Goal: Information Seeking & Learning: Learn about a topic

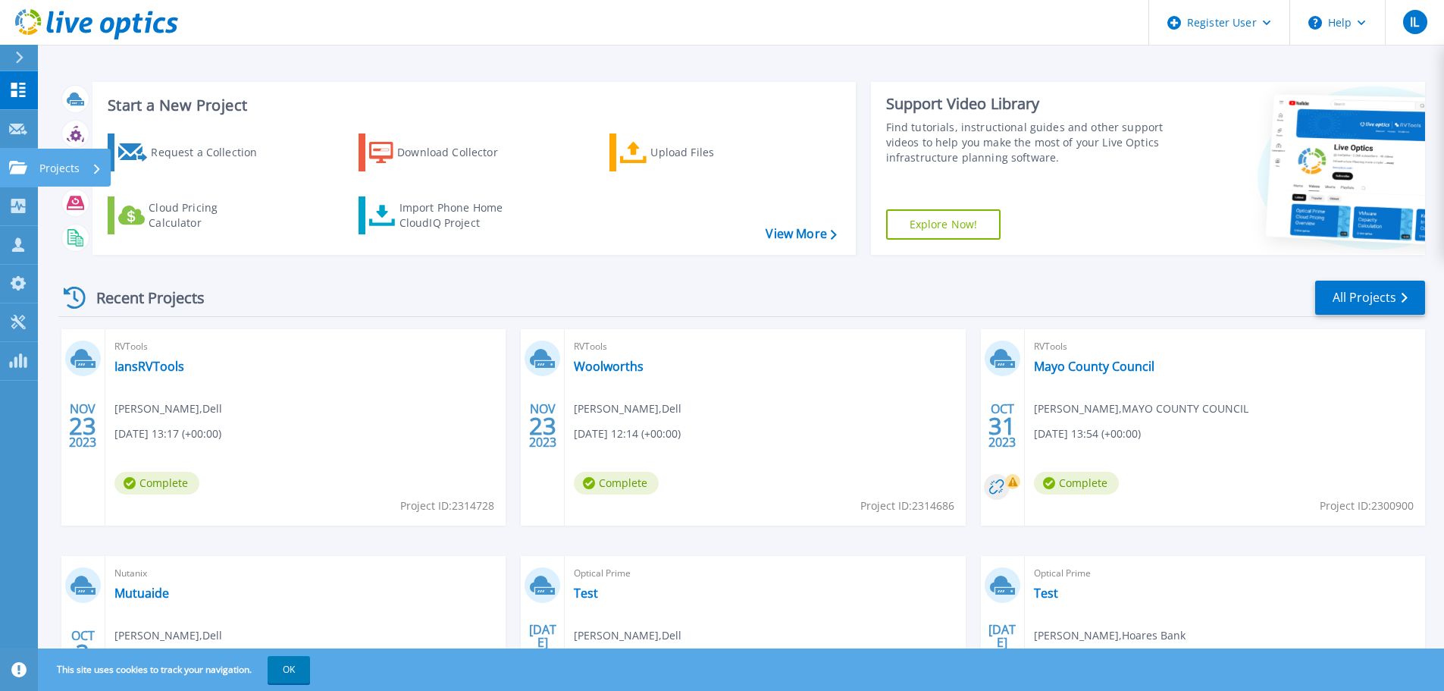
click at [65, 167] on p "Projects" at bounding box center [59, 168] width 40 height 39
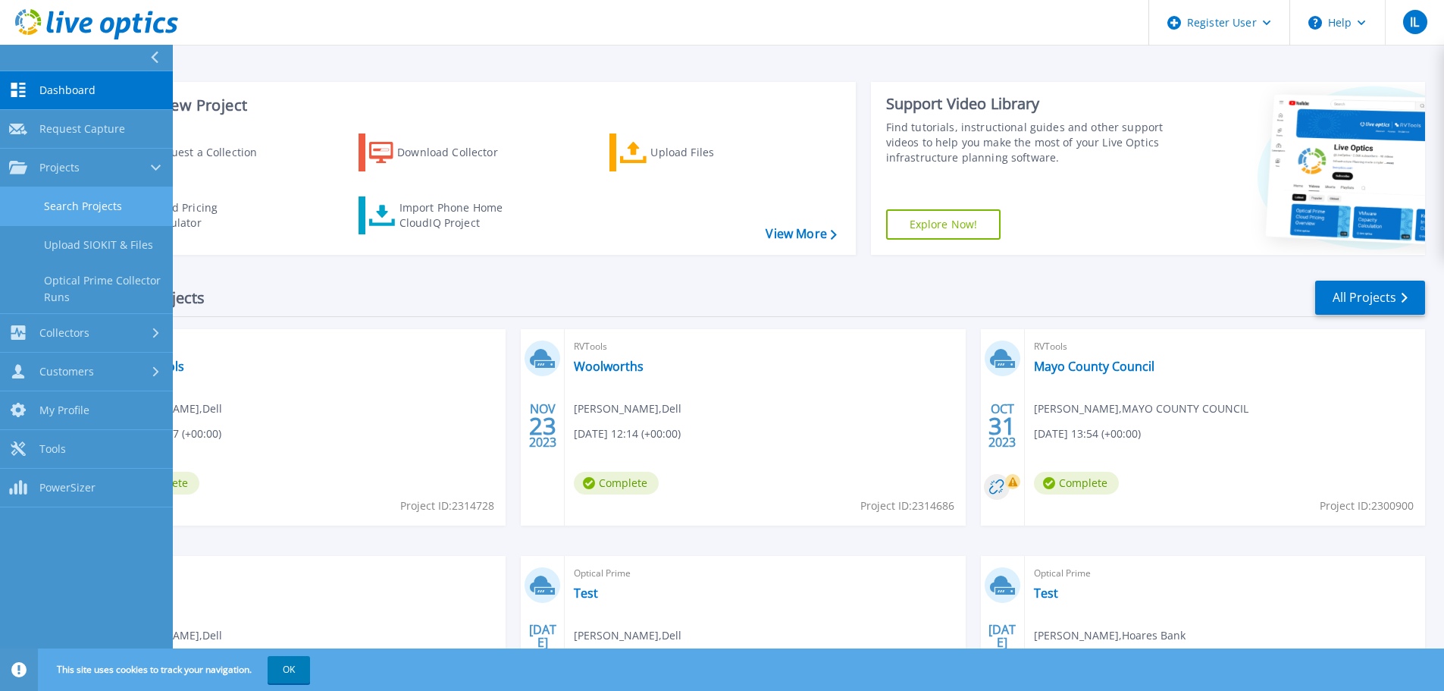
click at [94, 205] on link "Search Projects" at bounding box center [86, 206] width 173 height 39
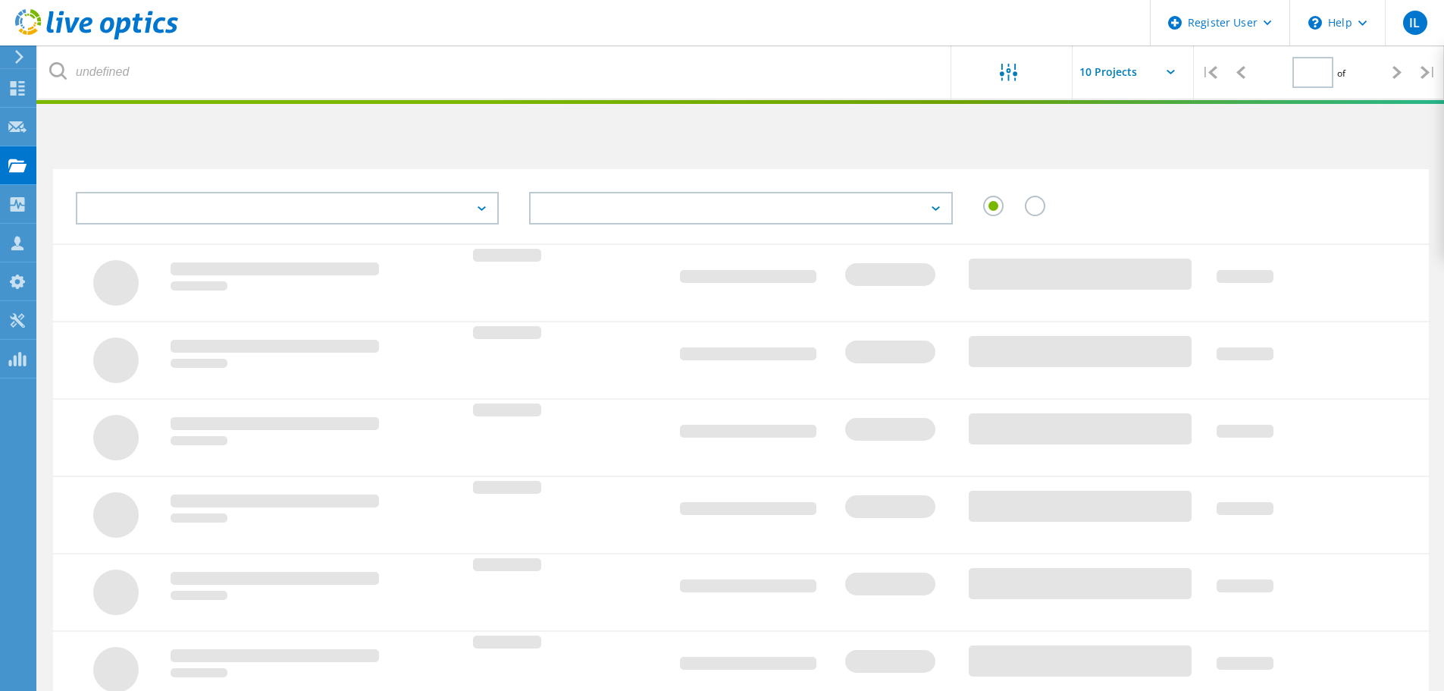
type input "1"
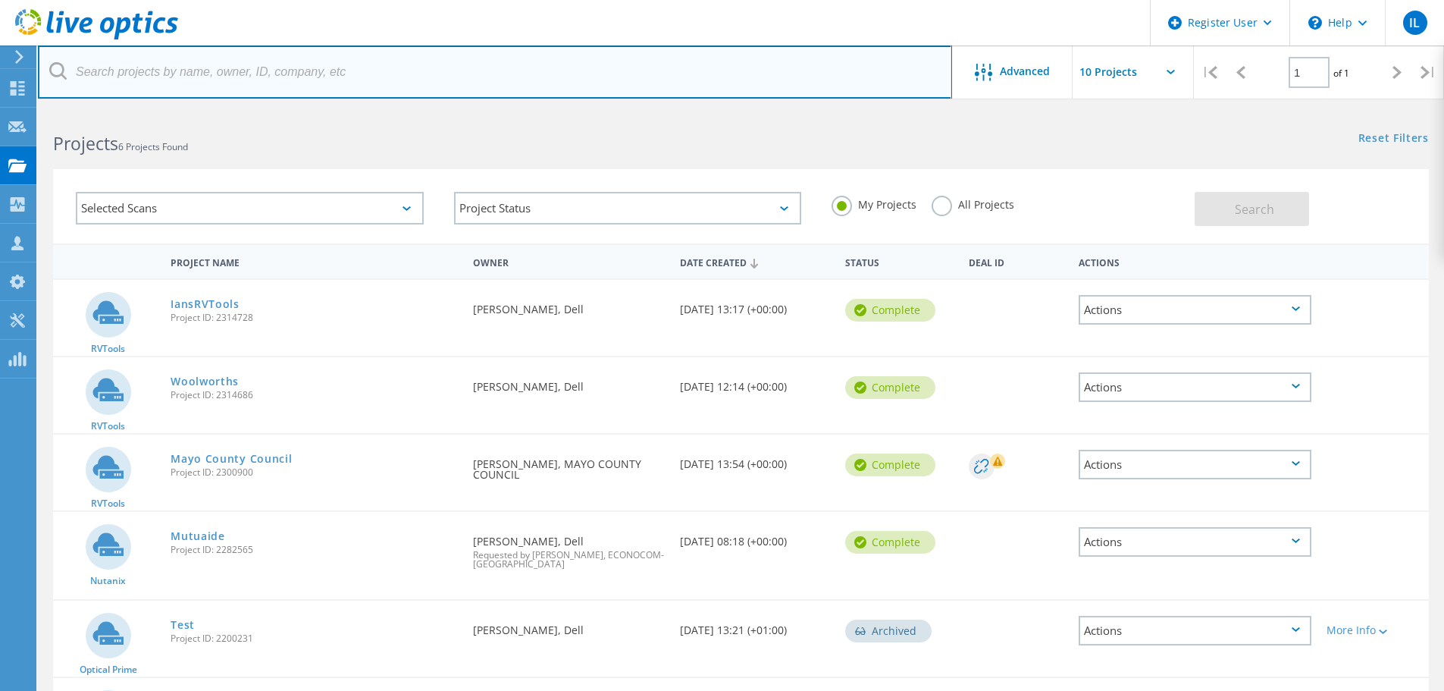
click at [181, 75] on input "text" at bounding box center [495, 71] width 914 height 53
paste input "3015716"
type input "3015716"
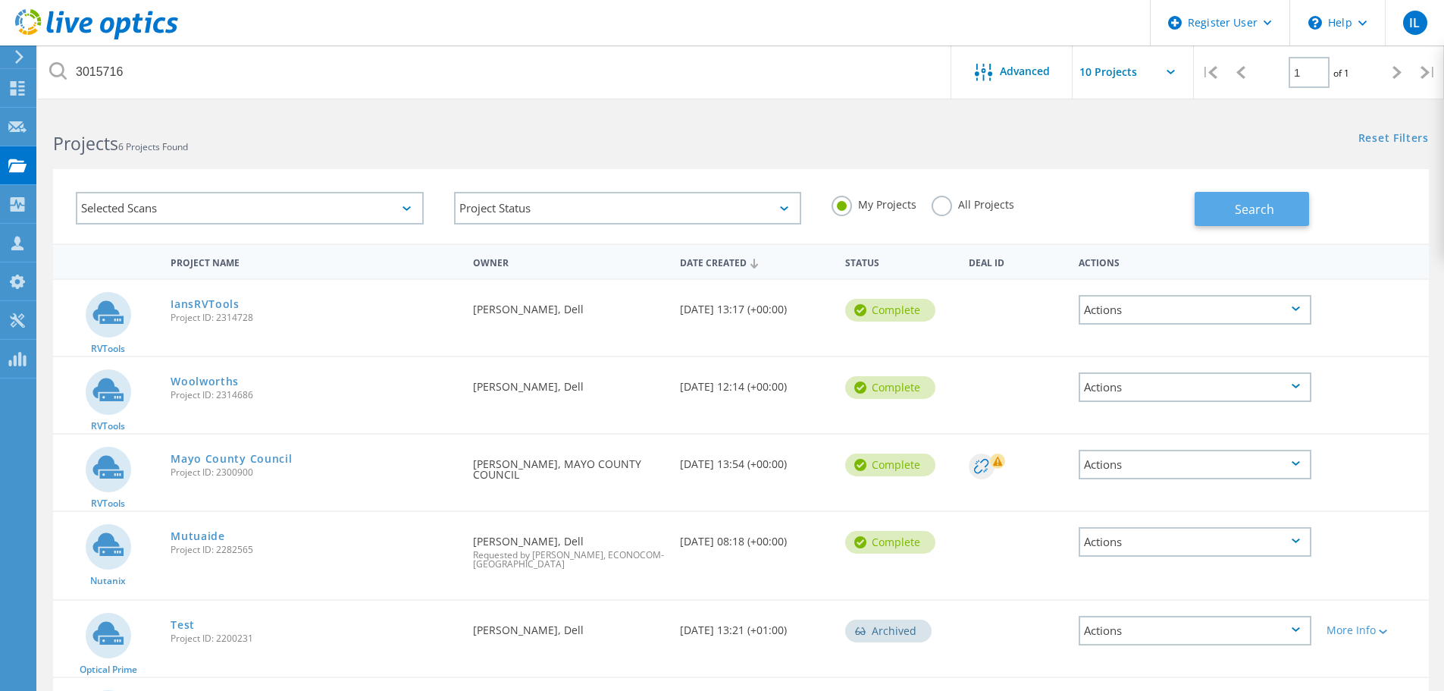
click at [1263, 213] on span "Search" at bounding box center [1254, 209] width 39 height 17
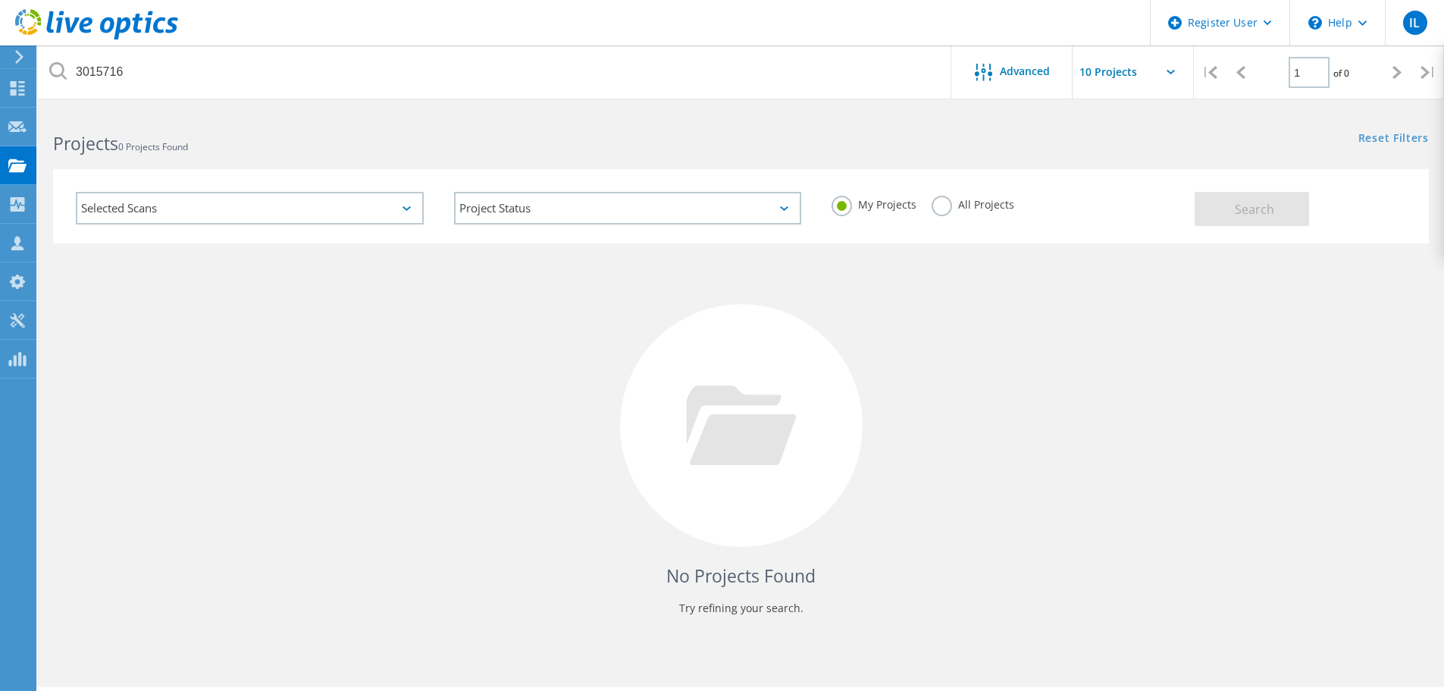
click at [938, 199] on label "All Projects" at bounding box center [973, 203] width 83 height 14
click at [0, 0] on input "All Projects" at bounding box center [0, 0] width 0 height 0
click at [1268, 206] on span "Search" at bounding box center [1254, 209] width 39 height 17
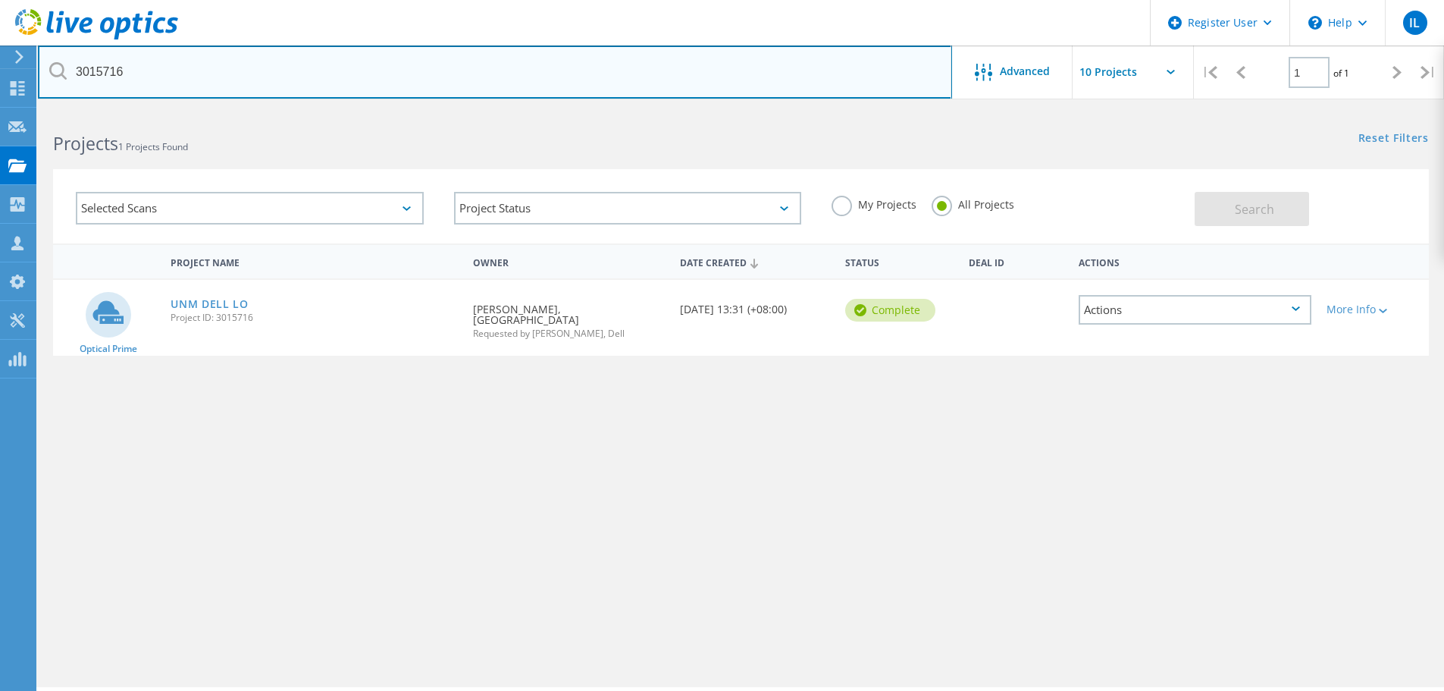
click at [254, 61] on input "3015716" at bounding box center [495, 71] width 914 height 53
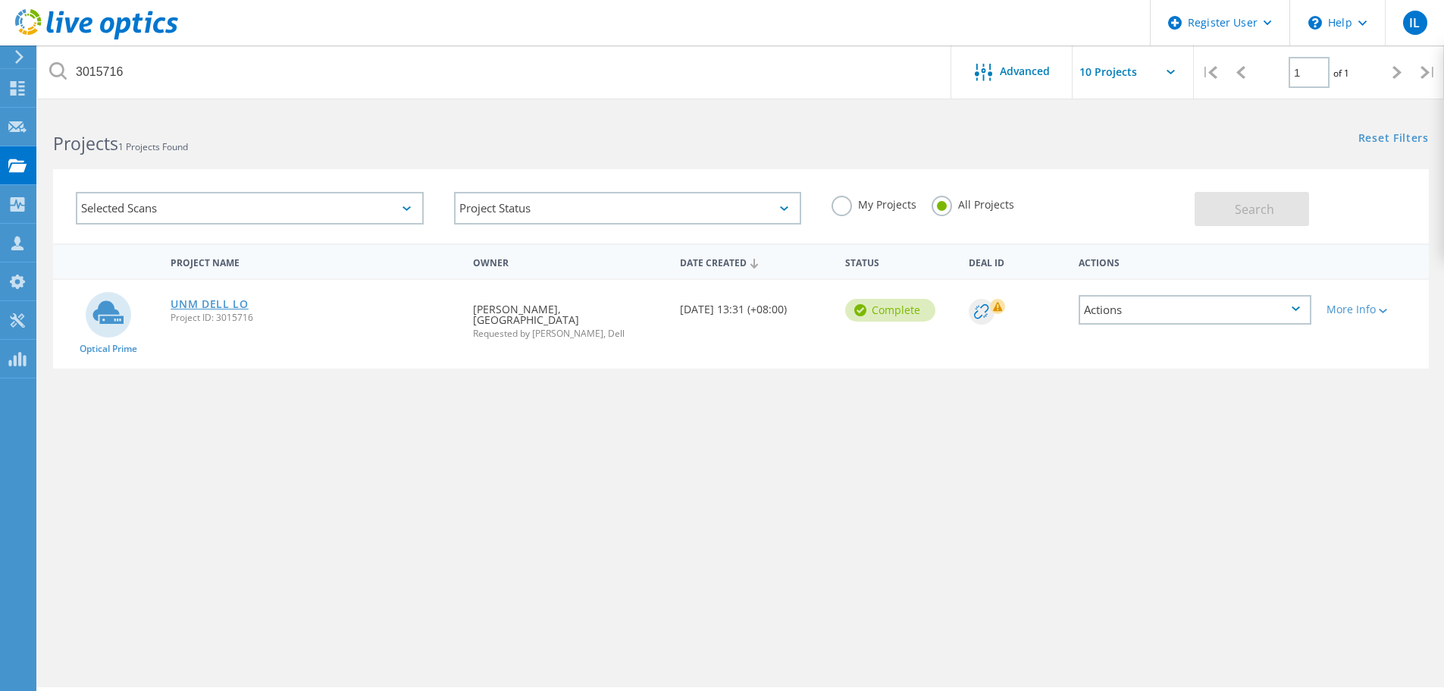
click at [229, 301] on link "UNM DELL LO" at bounding box center [210, 304] width 78 height 11
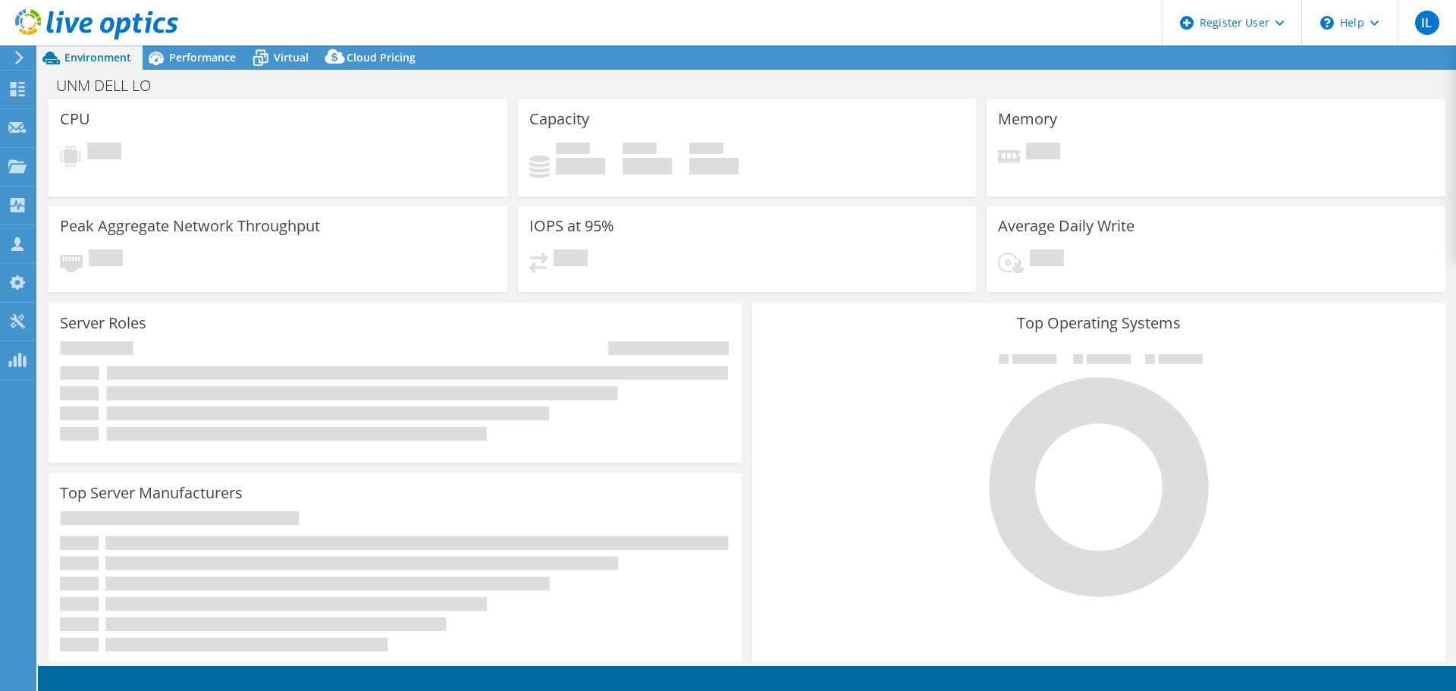
select select "USD"
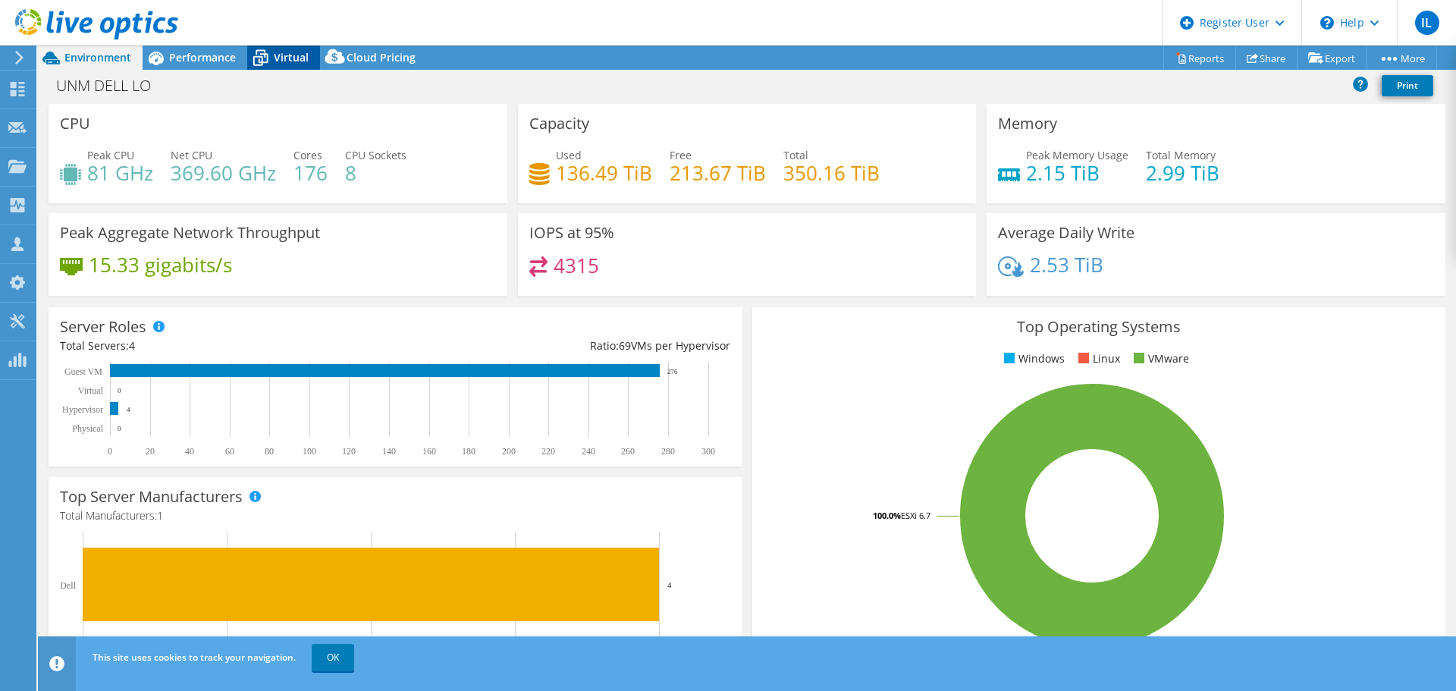
click at [300, 50] on span "Virtual" at bounding box center [291, 57] width 35 height 14
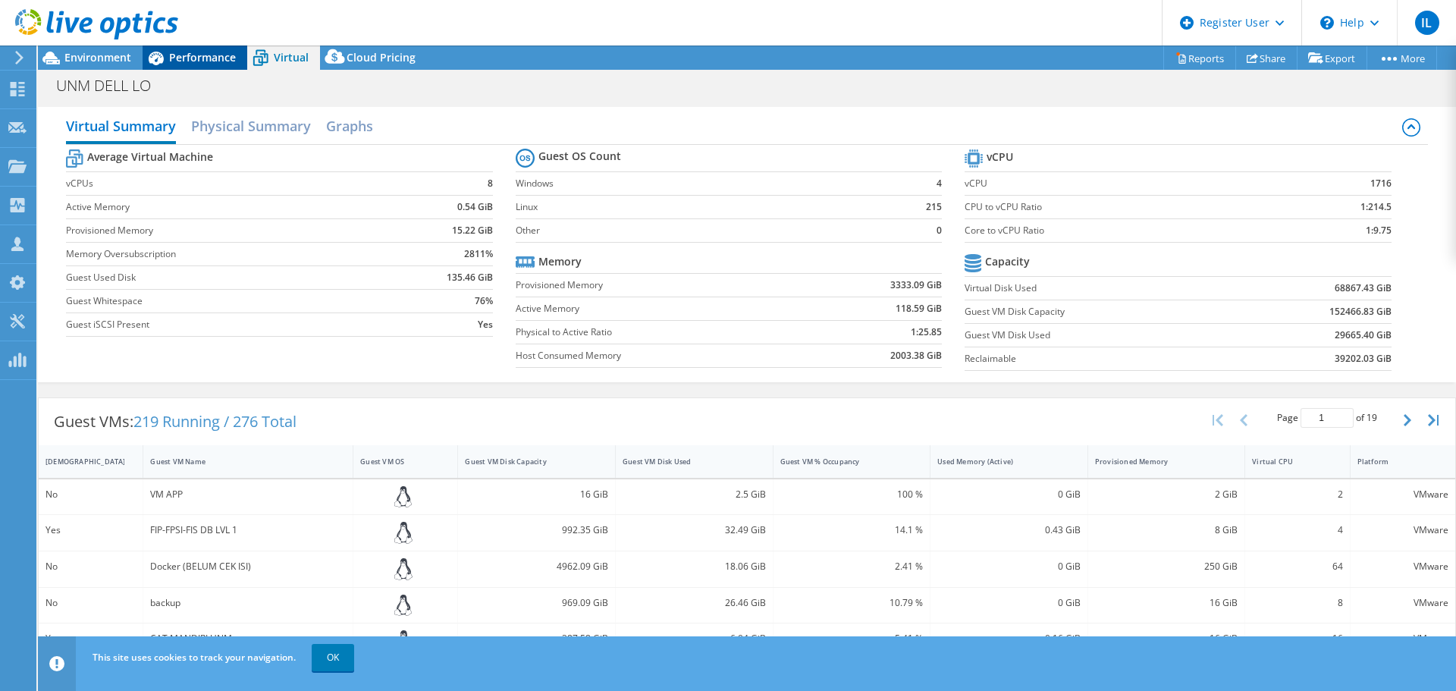
click at [214, 53] on span "Performance" at bounding box center [202, 57] width 67 height 14
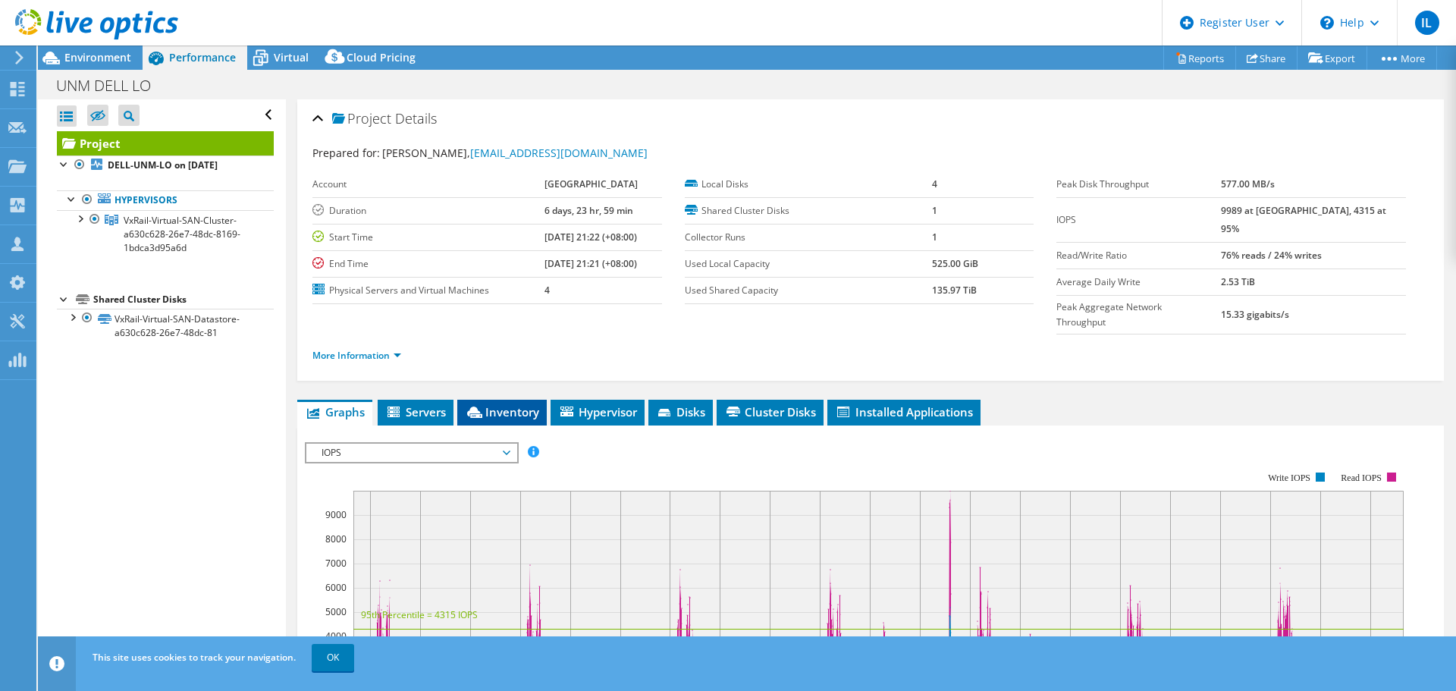
click at [487, 404] on span "Inventory" at bounding box center [502, 411] width 74 height 15
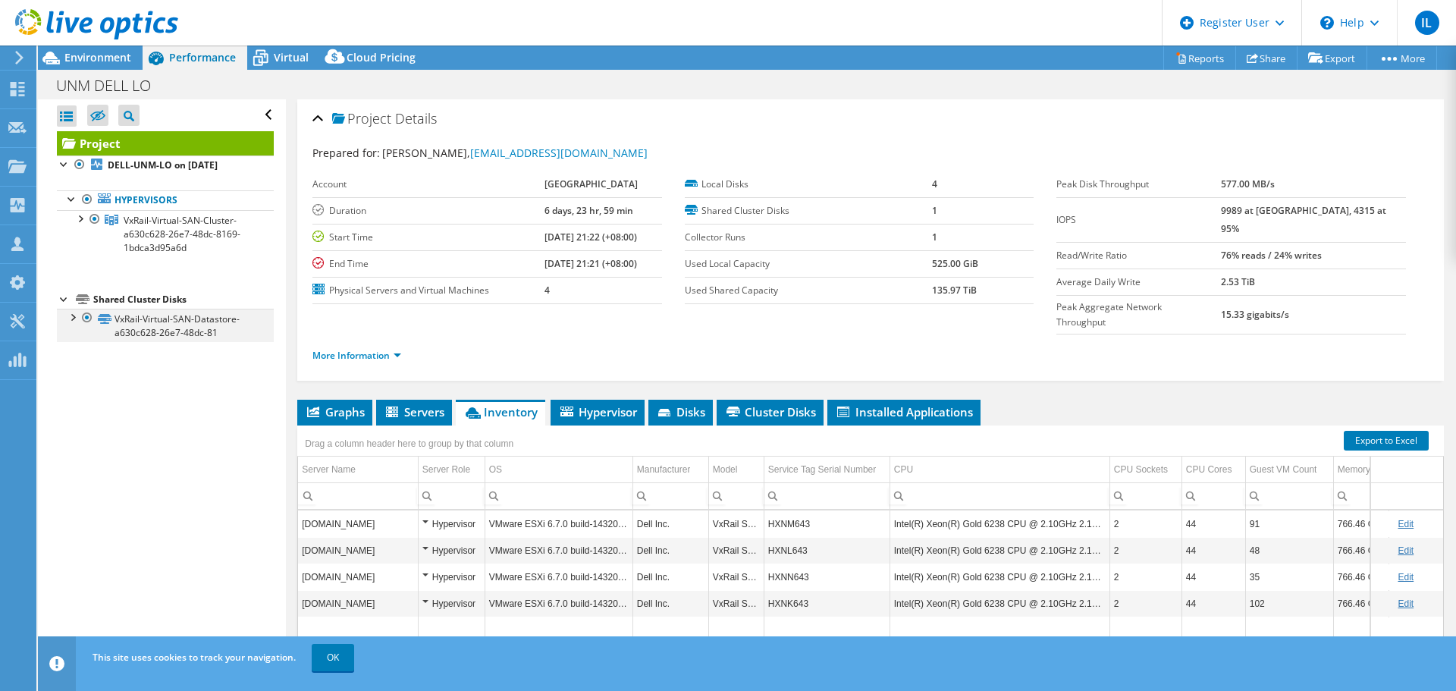
click at [71, 314] on div at bounding box center [71, 316] width 15 height 15
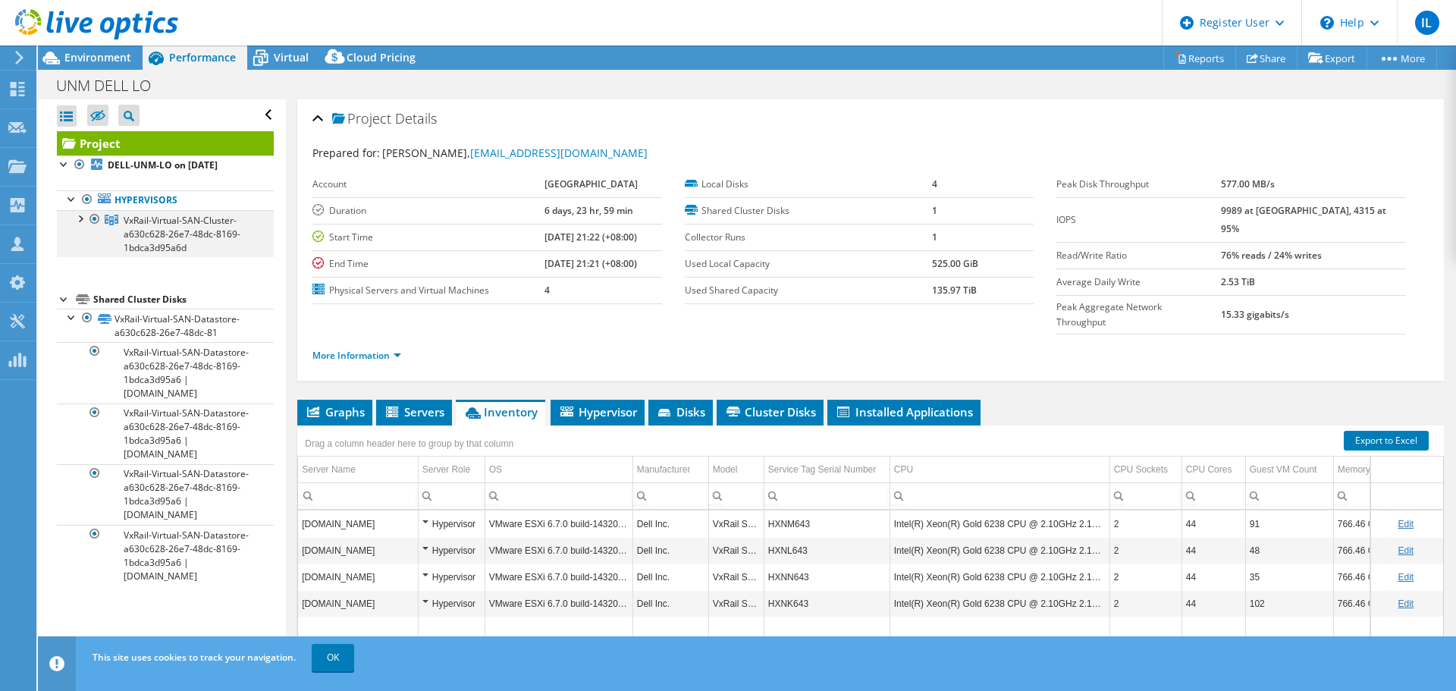
click at [80, 216] on div at bounding box center [79, 217] width 15 height 15
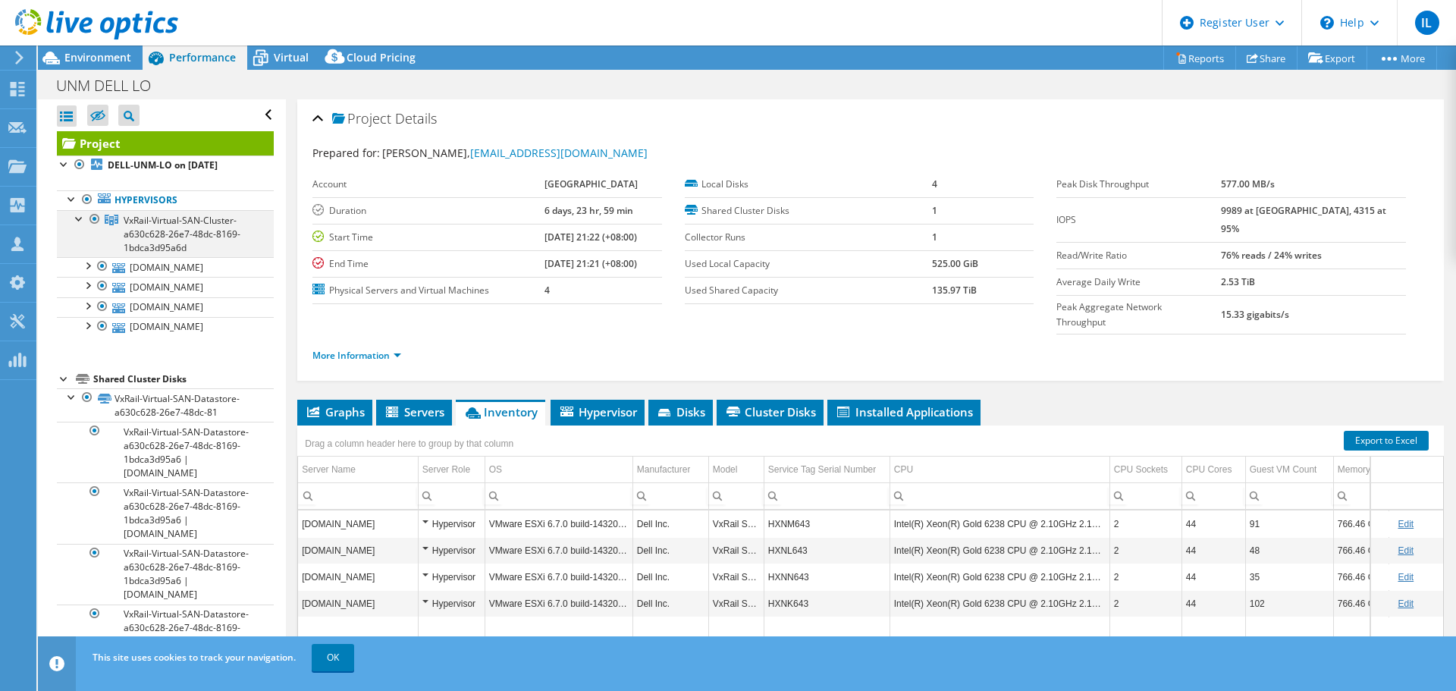
click at [78, 218] on div at bounding box center [79, 217] width 15 height 15
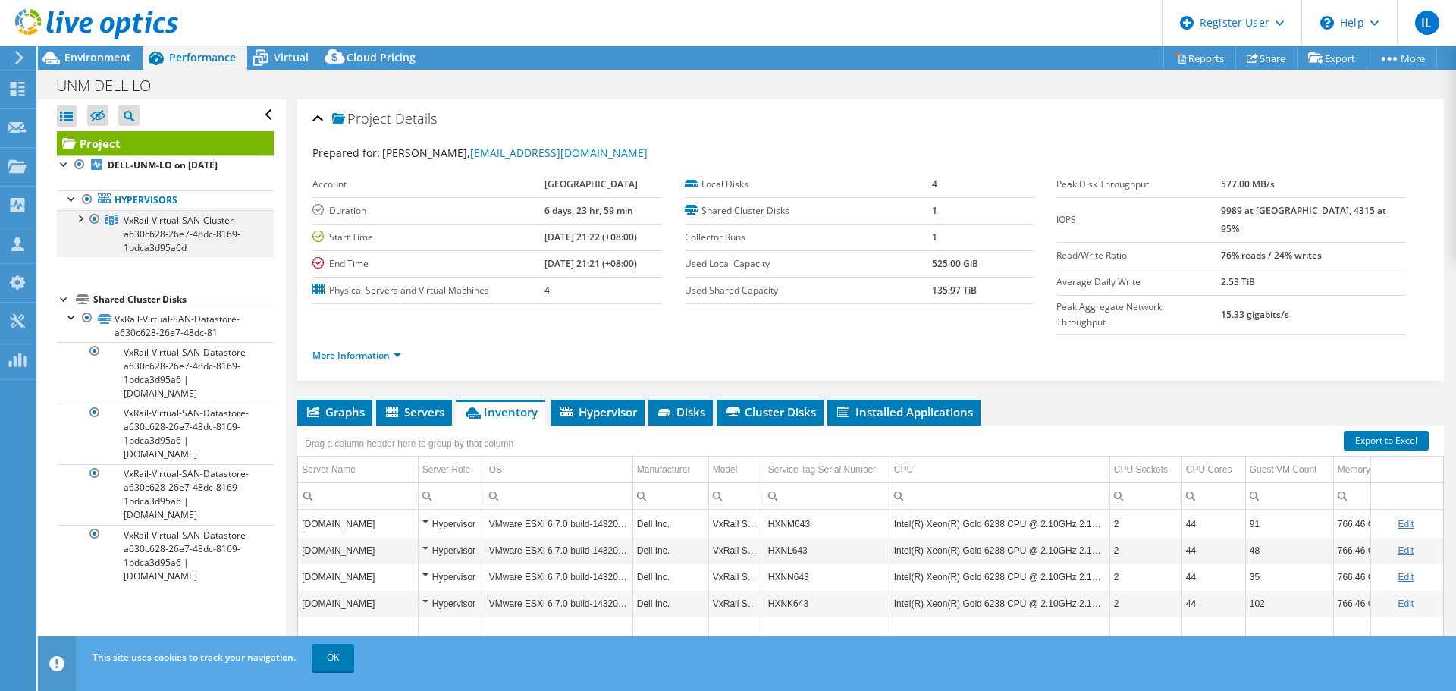
click at [78, 218] on div at bounding box center [79, 217] width 15 height 15
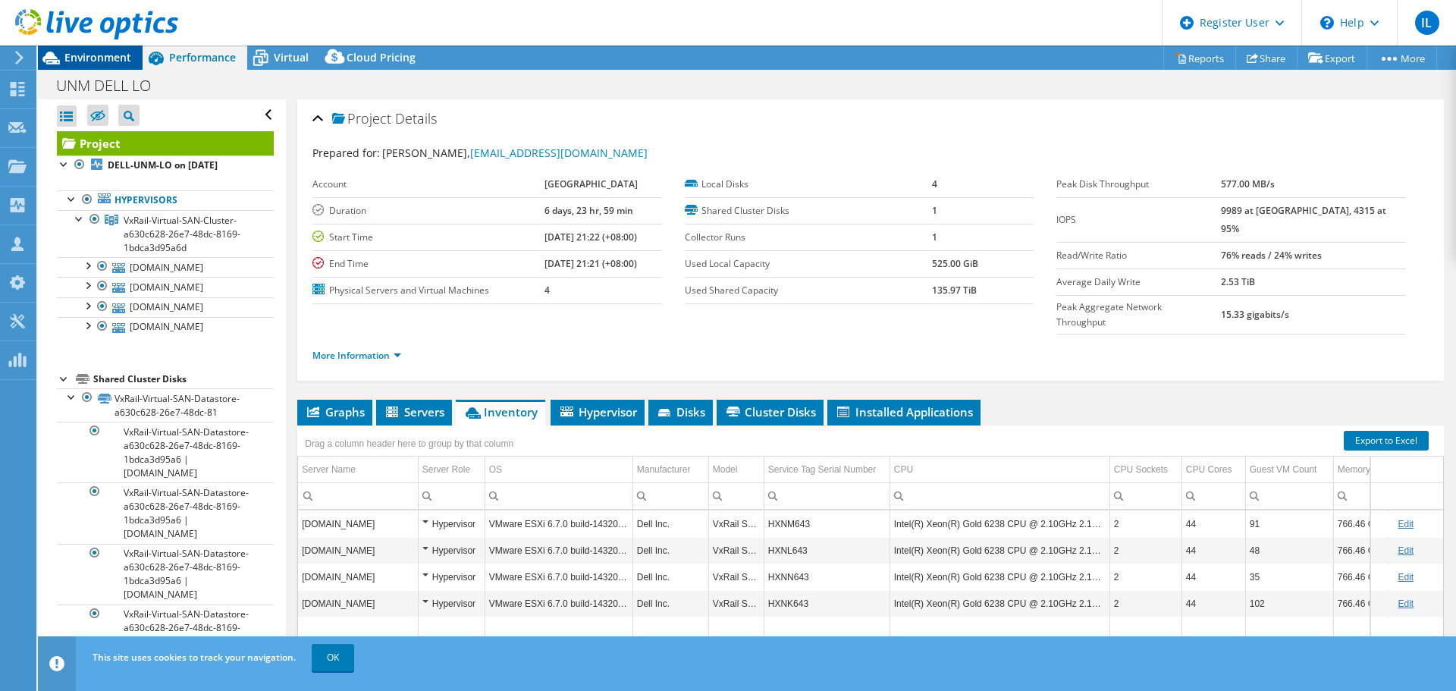
click at [90, 61] on span "Environment" at bounding box center [97, 57] width 67 height 14
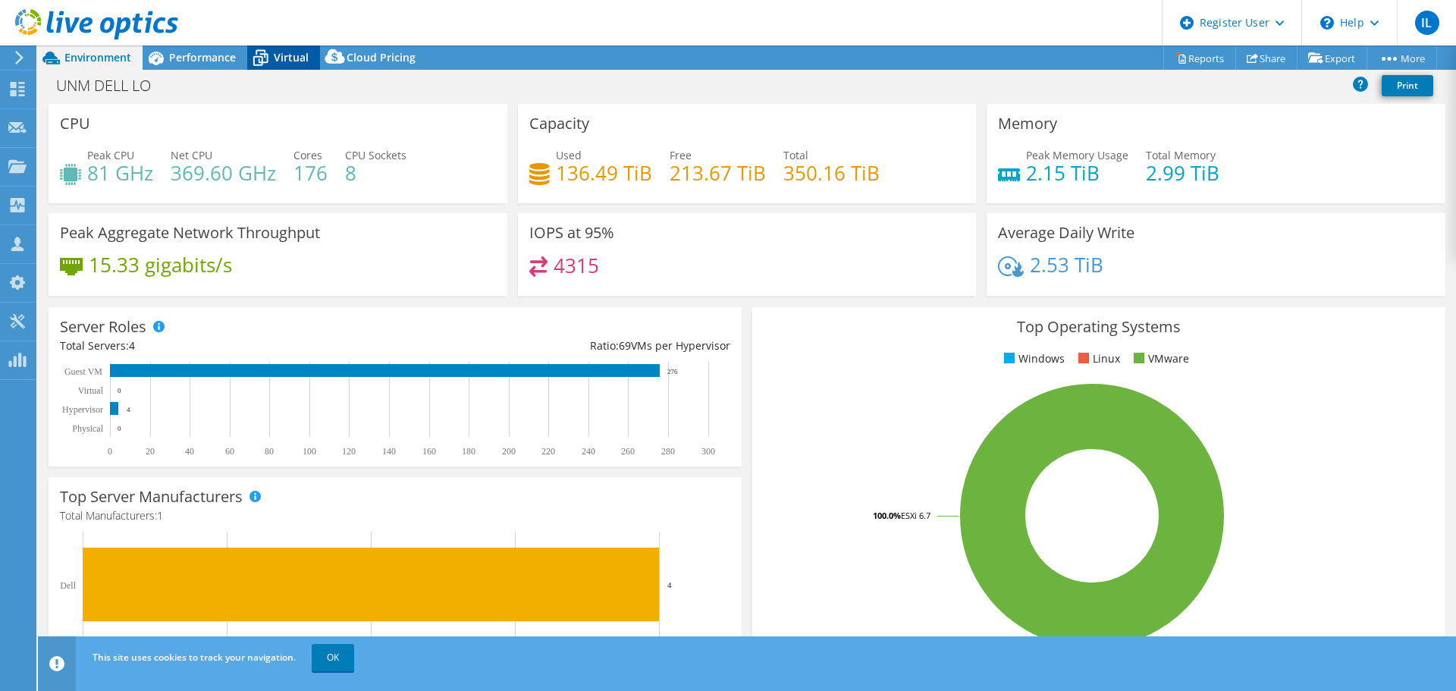
click at [290, 54] on span "Virtual" at bounding box center [291, 57] width 35 height 14
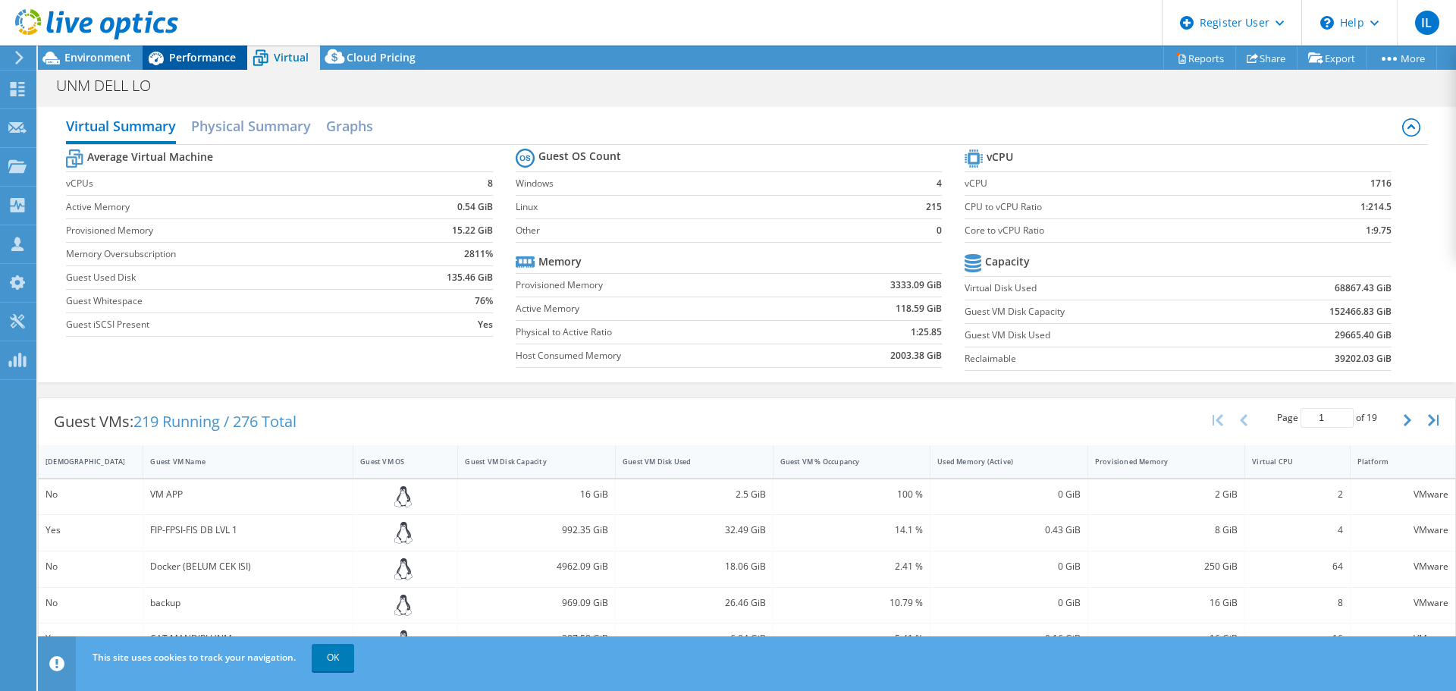
click at [209, 49] on div "Performance" at bounding box center [195, 57] width 105 height 24
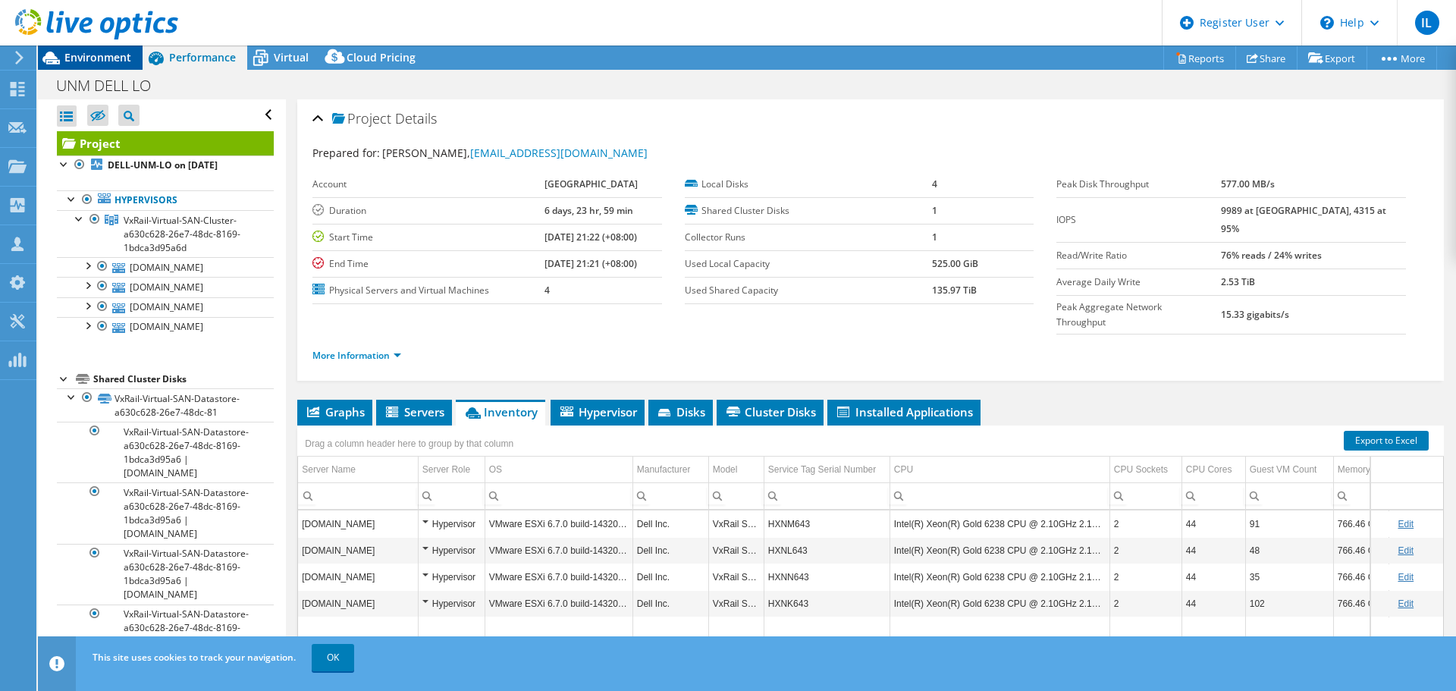
click at [108, 61] on span "Environment" at bounding box center [97, 57] width 67 height 14
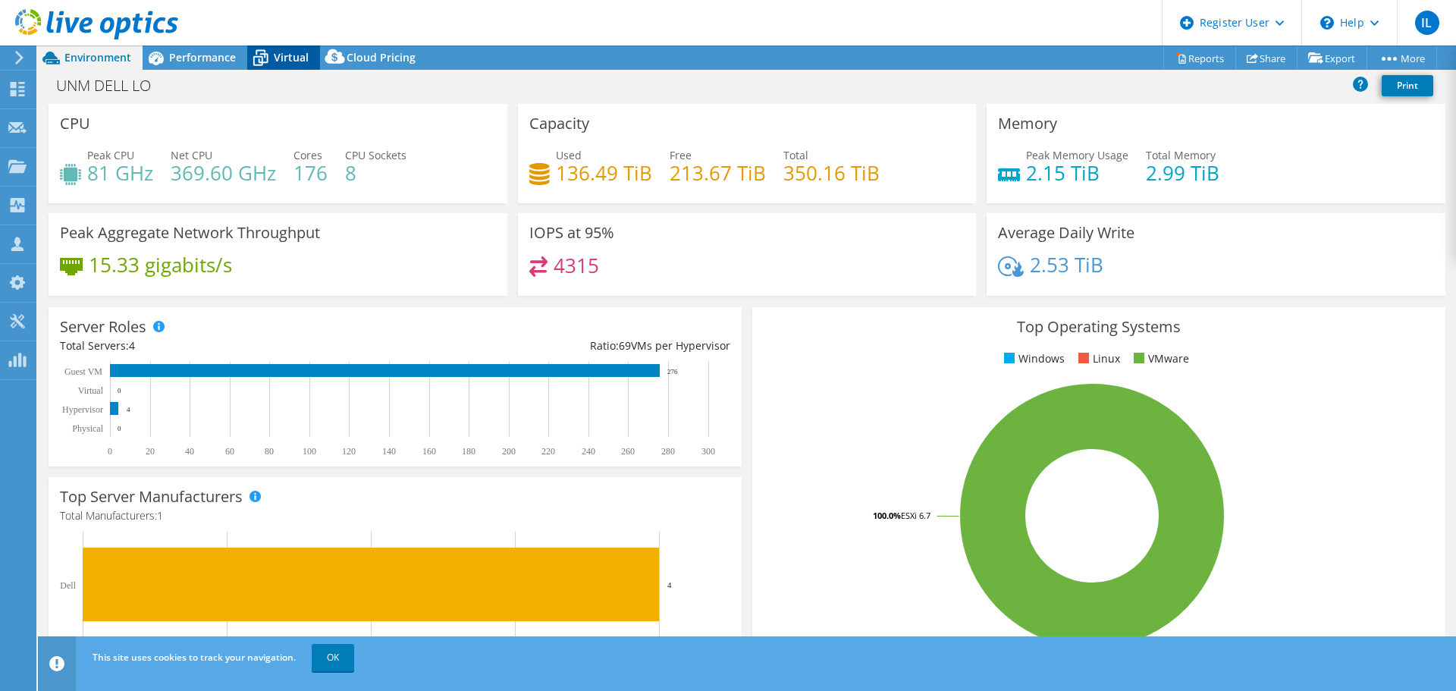
click at [302, 54] on span "Virtual" at bounding box center [291, 57] width 35 height 14
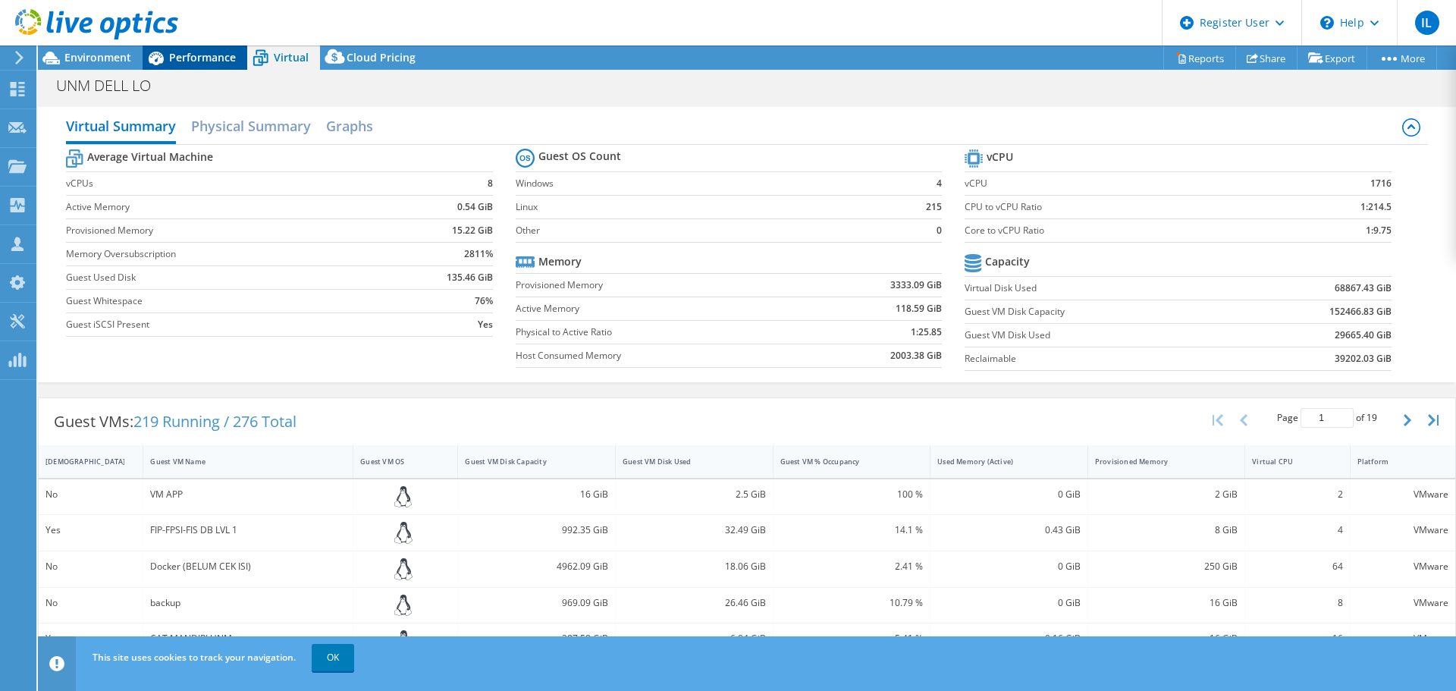
click at [211, 60] on span "Performance" at bounding box center [202, 57] width 67 height 14
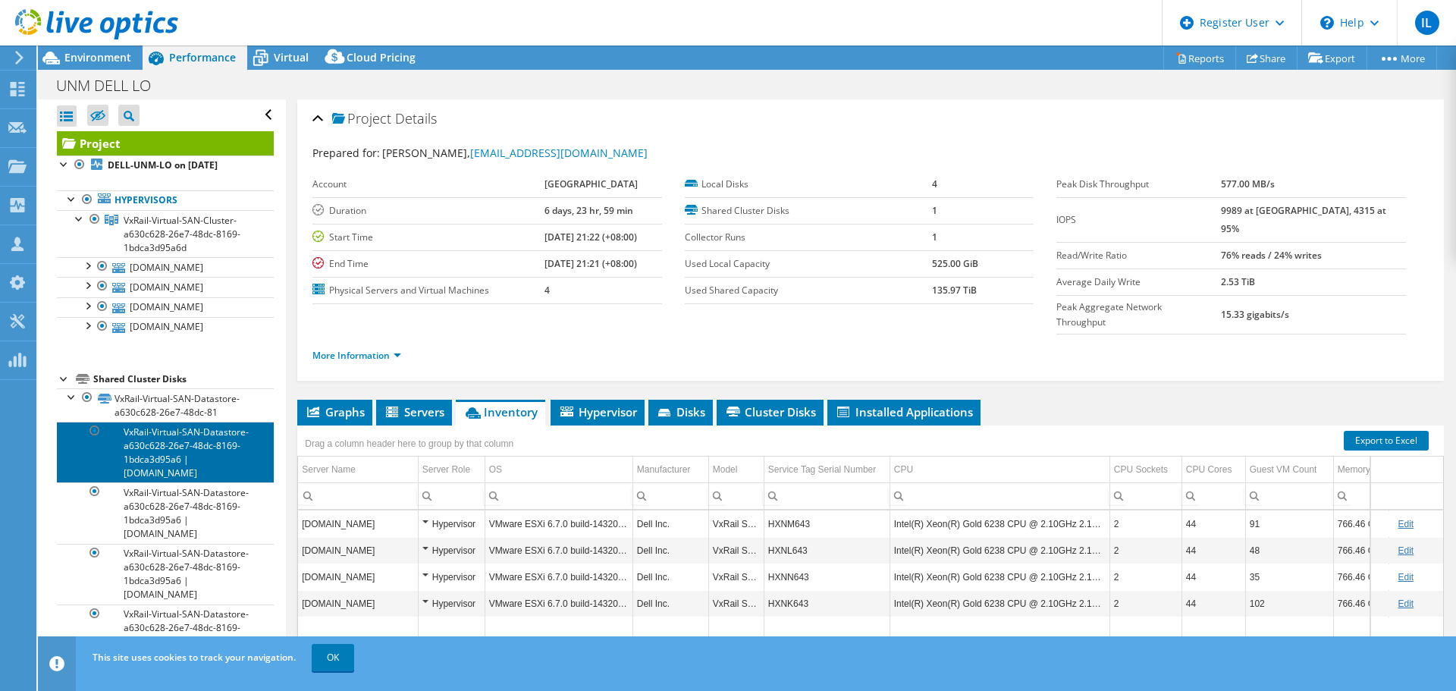
click at [163, 482] on link "VxRail-Virtual-SAN-Datastore-a630c628-26e7-48dc-8169-1bdca3d95a6 | unm-dc9f-vxe…" at bounding box center [165, 452] width 217 height 61
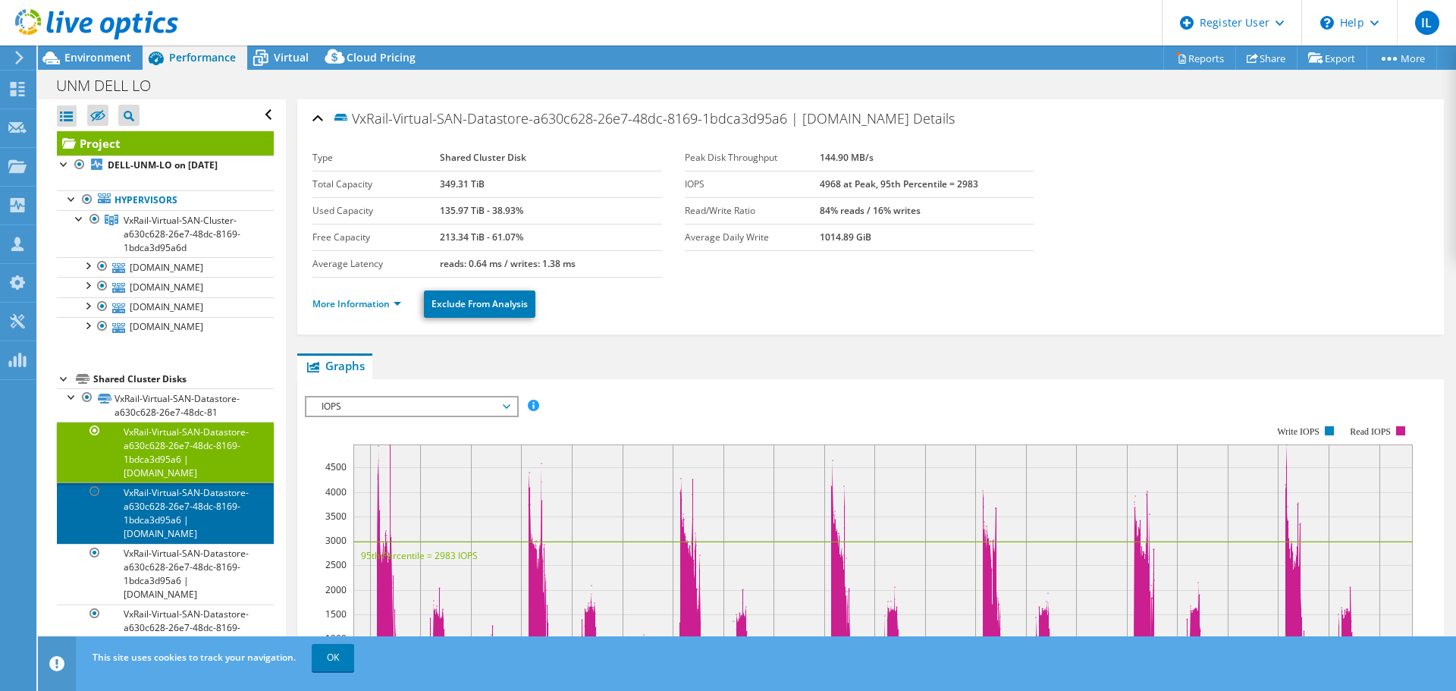
click at [180, 543] on link "VxRail-Virtual-SAN-Datastore-a630c628-26e7-48dc-8169-1bdca3d95a6 | unm-dc9f-vxe…" at bounding box center [165, 512] width 217 height 61
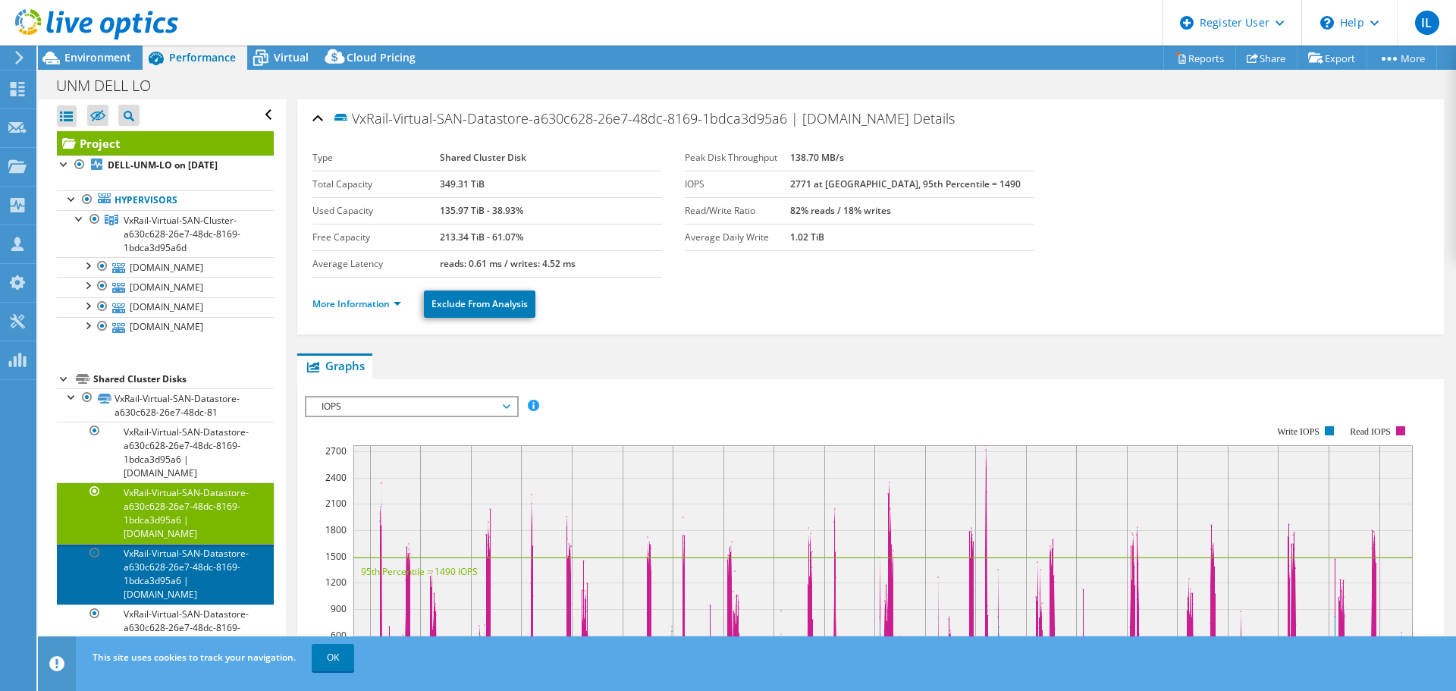
click at [180, 604] on link "VxRail-Virtual-SAN-Datastore-a630c628-26e7-48dc-8169-1bdca3d95a6 | unm-dc9f-vxe…" at bounding box center [165, 574] width 217 height 61
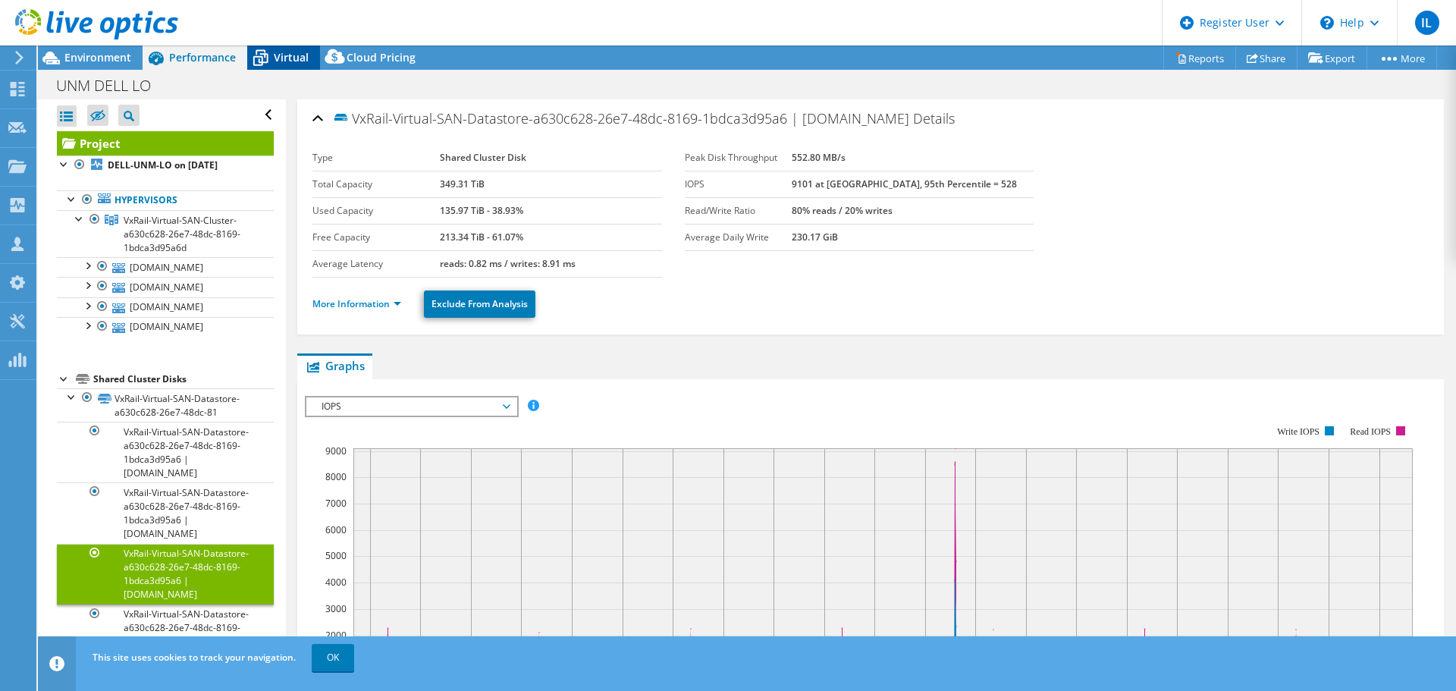
click at [293, 58] on span "Virtual" at bounding box center [291, 57] width 35 height 14
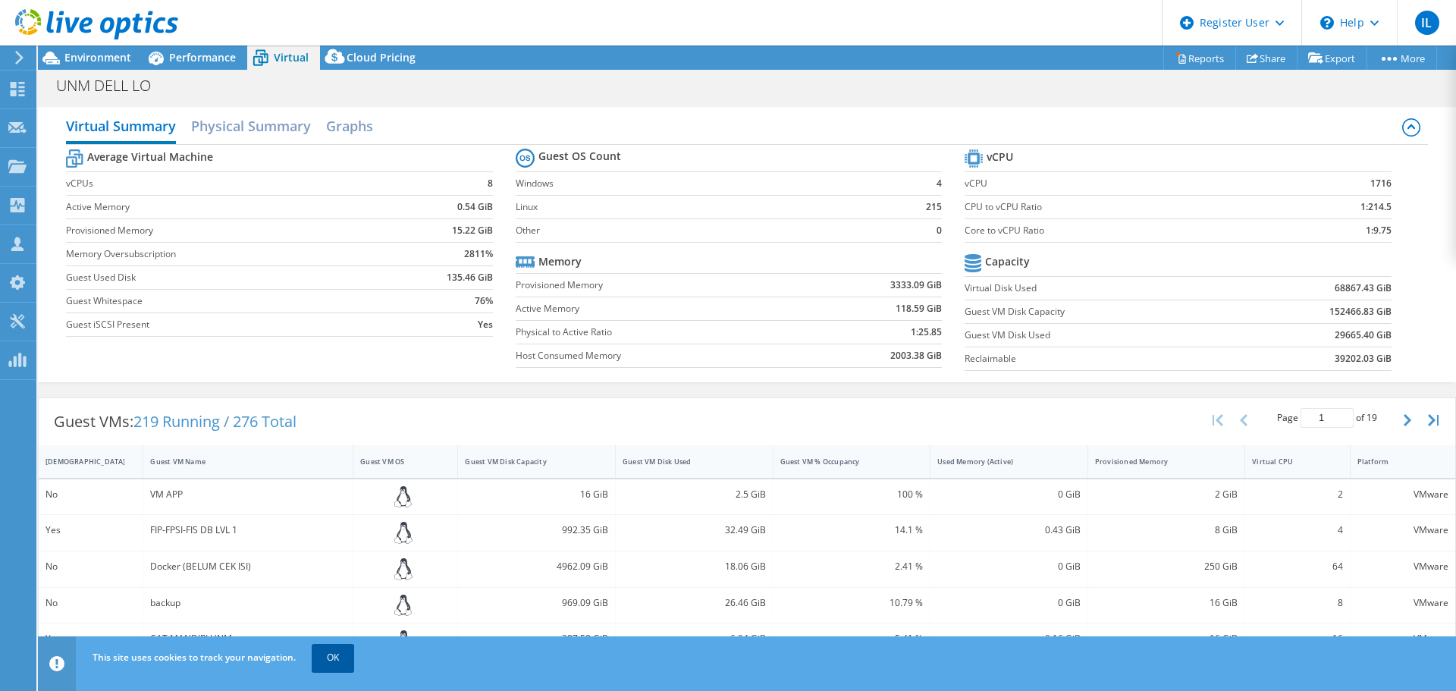
click at [336, 655] on link "OK" at bounding box center [333, 657] width 42 height 27
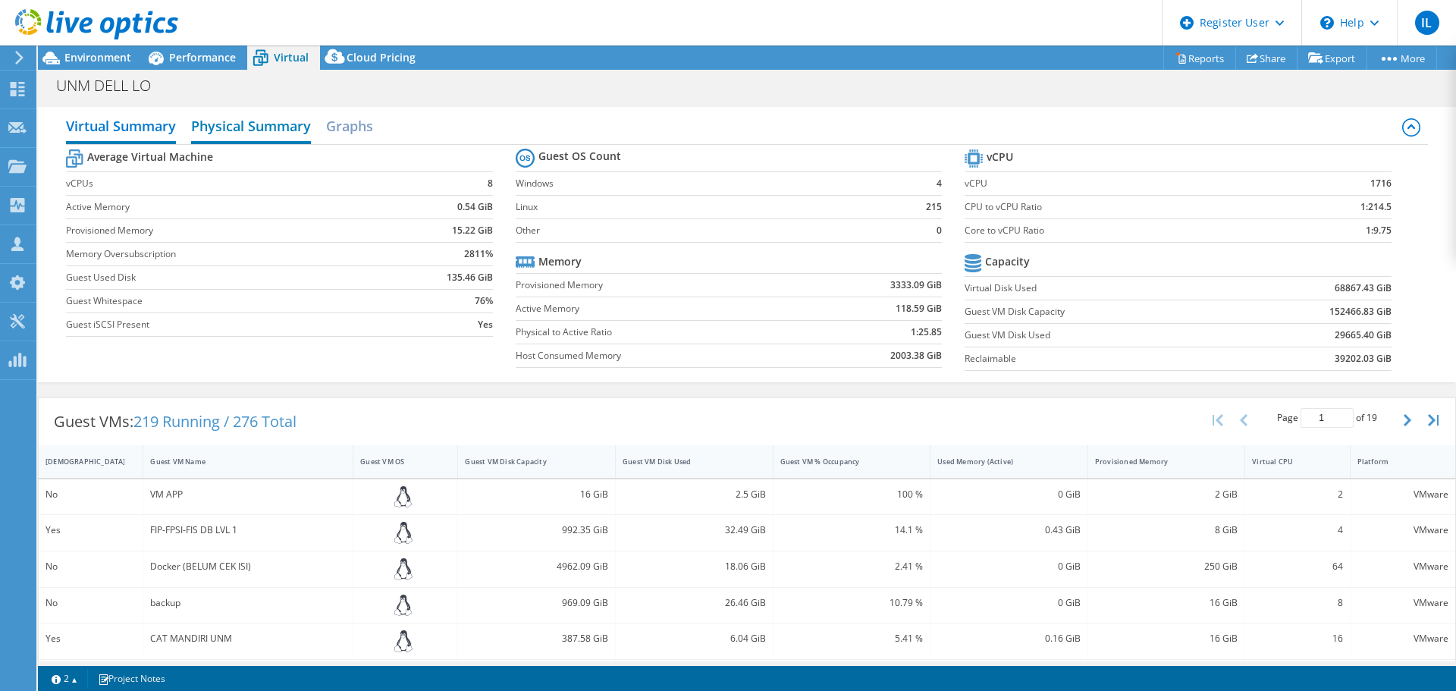
click at [301, 125] on h2 "Physical Summary" at bounding box center [251, 127] width 120 height 33
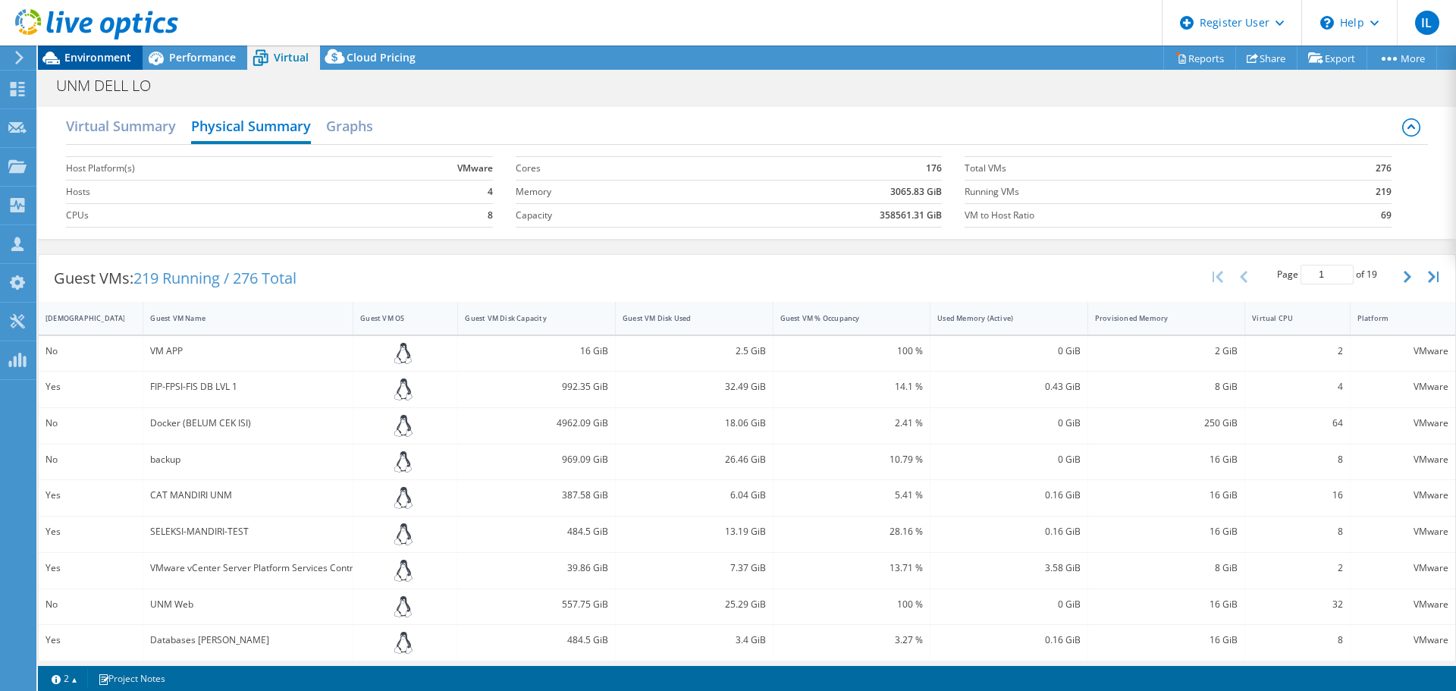
click at [99, 58] on span "Environment" at bounding box center [97, 57] width 67 height 14
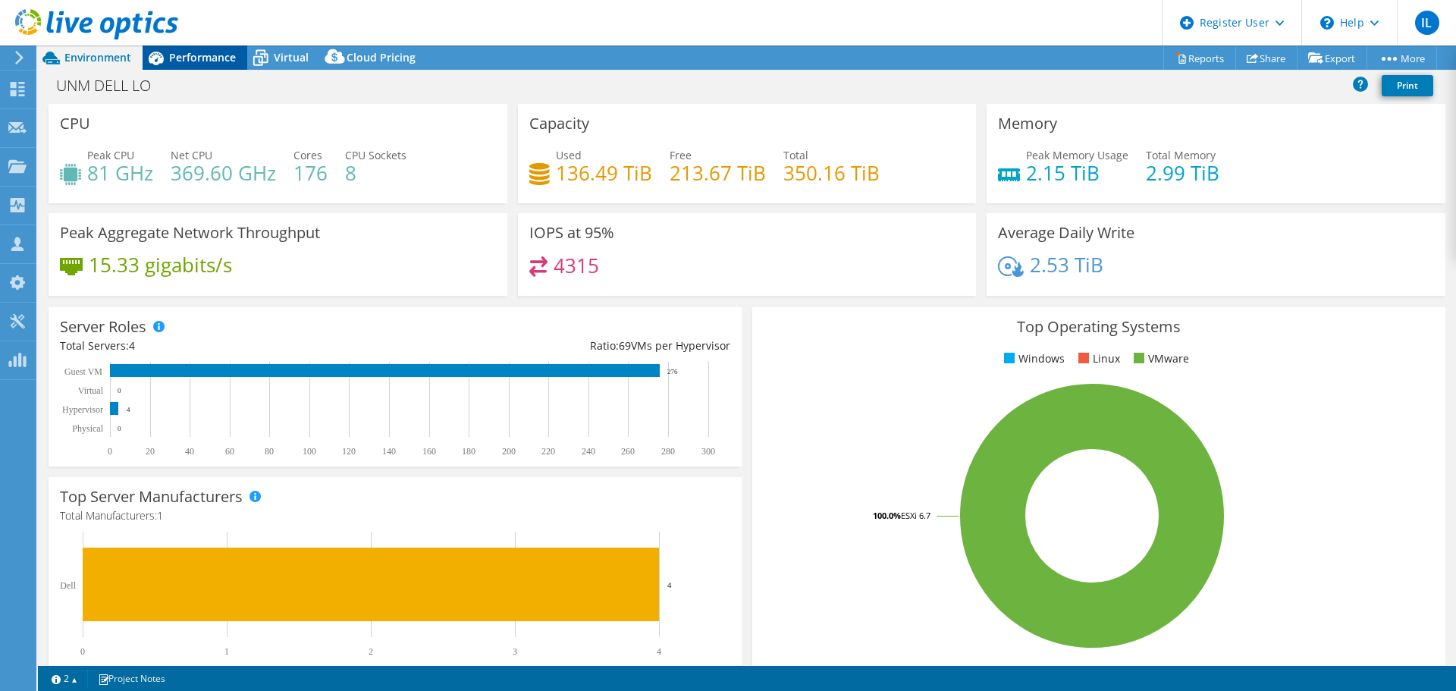
click at [205, 56] on span "Performance" at bounding box center [202, 57] width 67 height 14
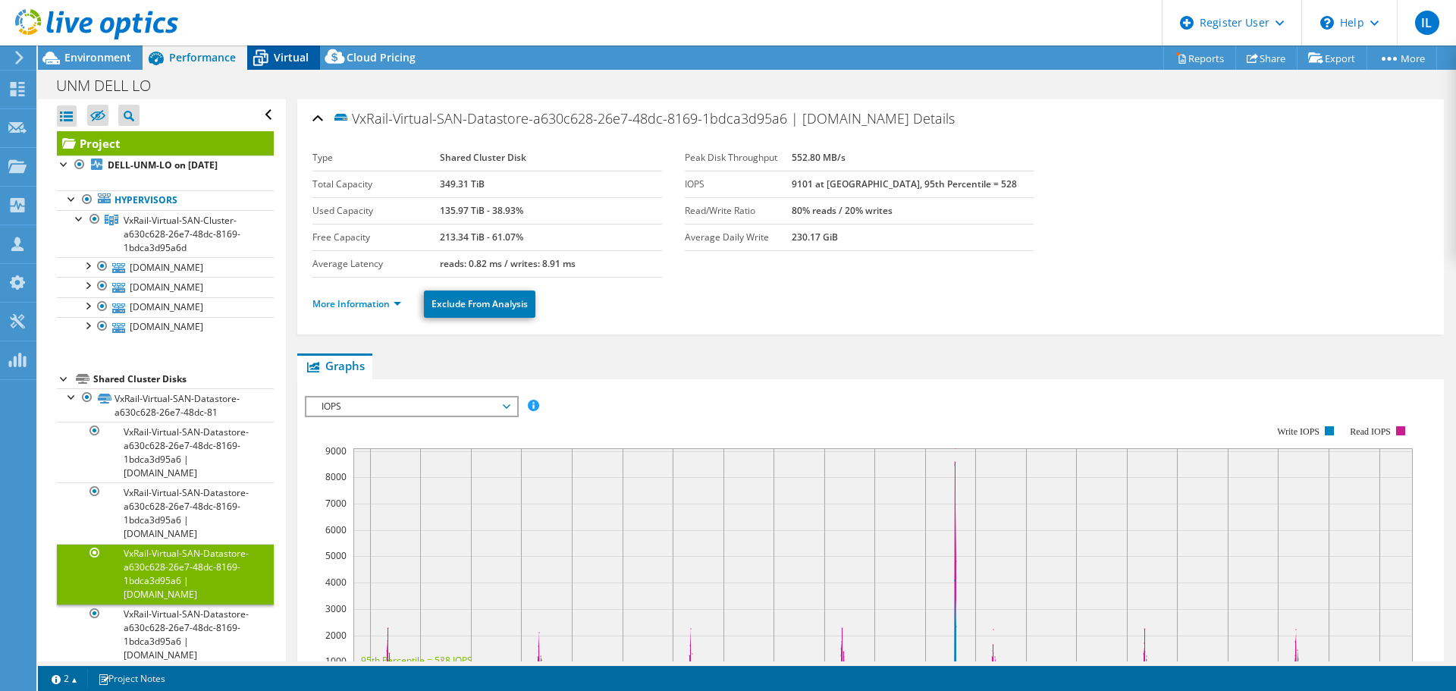
click at [286, 53] on span "Virtual" at bounding box center [291, 57] width 35 height 14
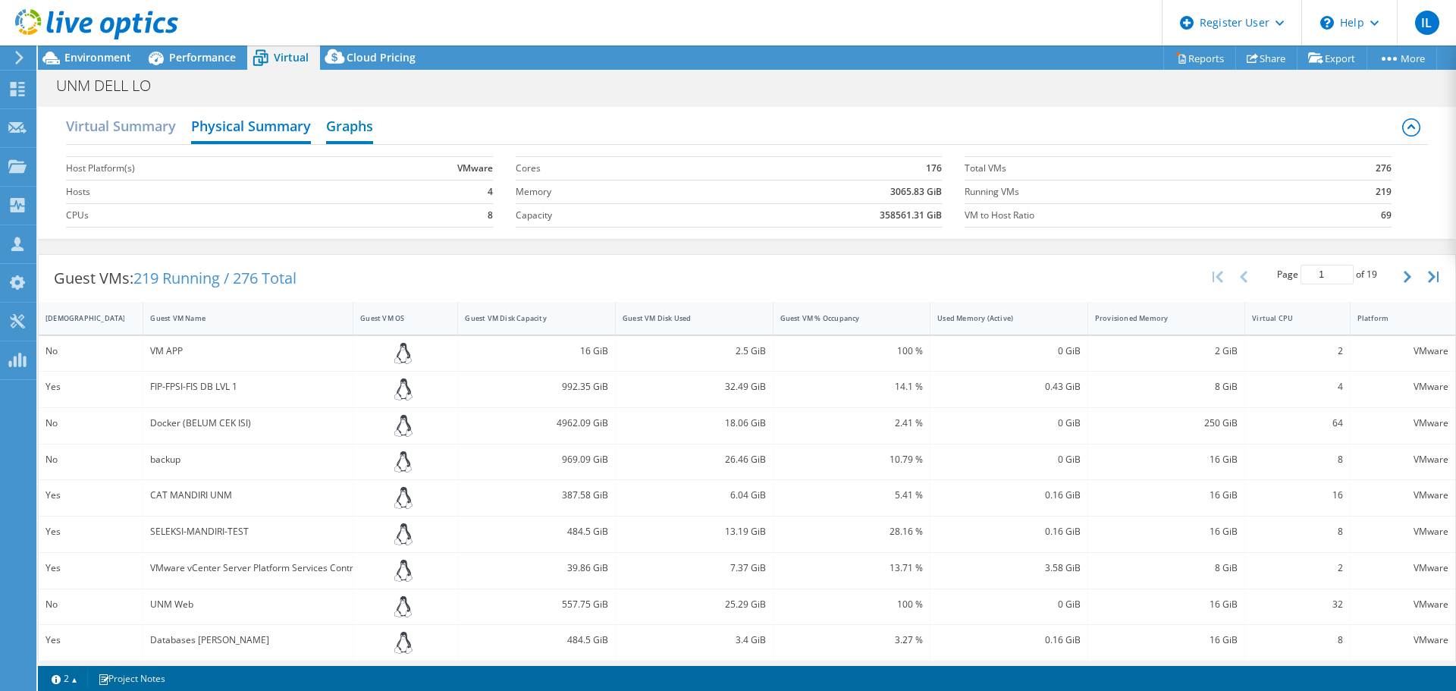
click at [351, 122] on h2 "Graphs" at bounding box center [349, 127] width 47 height 33
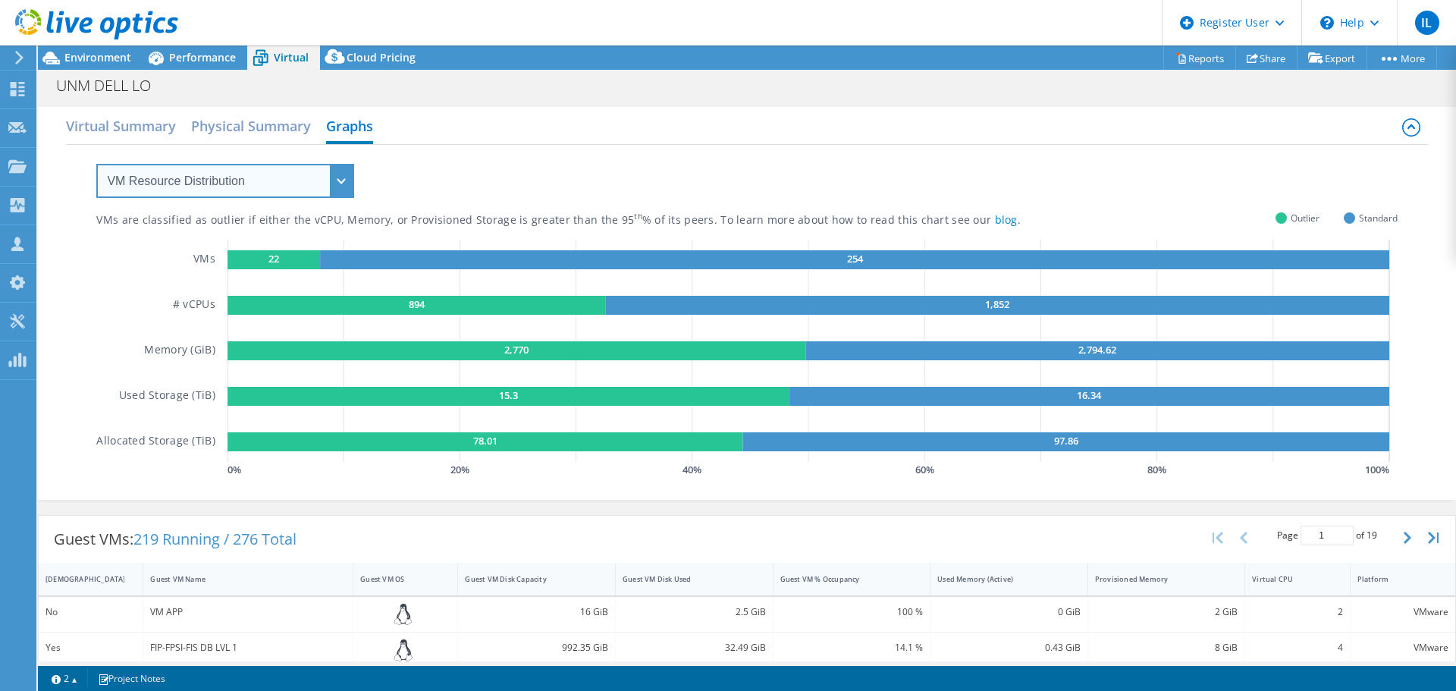
click at [329, 189] on select "VM Resource Distribution Provisioning Contrast Over Provisioning" at bounding box center [225, 181] width 258 height 34
click at [96, 164] on select "VM Resource Distribution Provisioning Contrast Over Provisioning" at bounding box center [225, 181] width 258 height 34
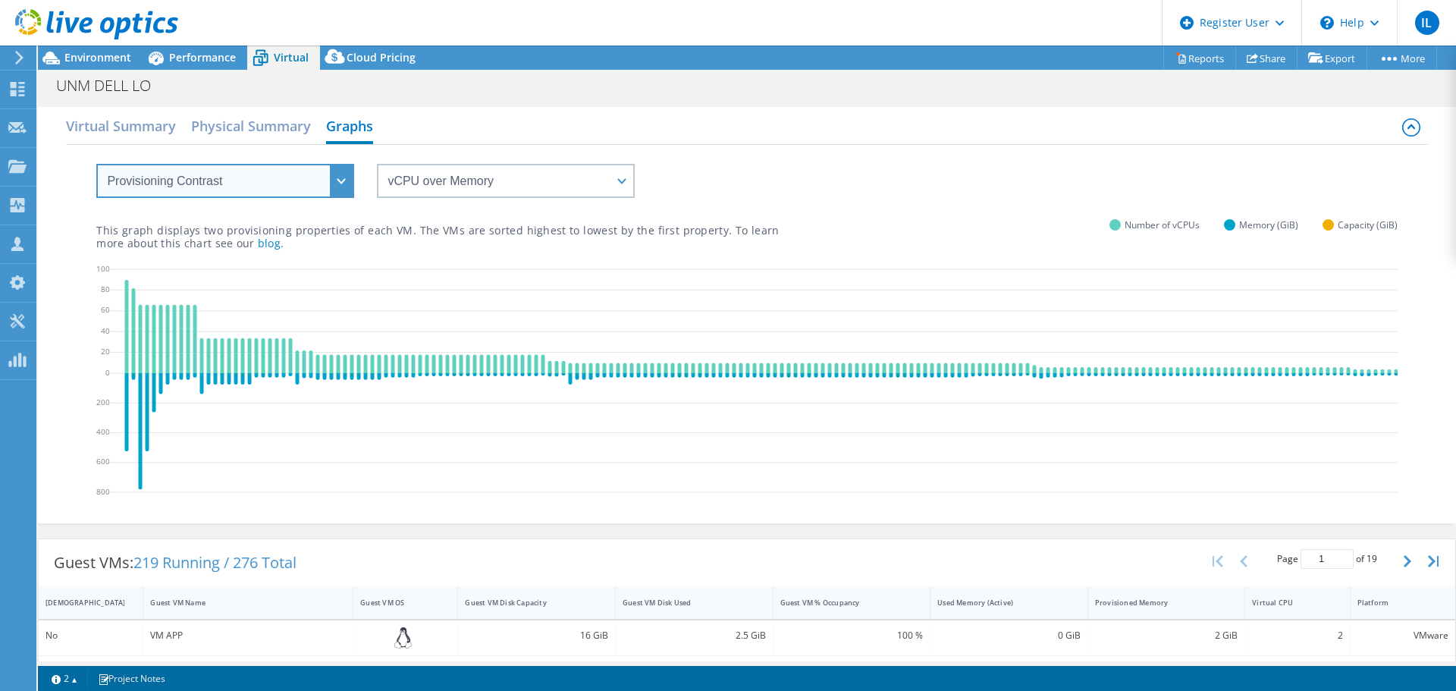
click at [349, 180] on select "VM Resource Distribution Provisioning Contrast Over Provisioning" at bounding box center [225, 181] width 258 height 34
click at [96, 164] on select "VM Resource Distribution Provisioning Contrast Over Provisioning" at bounding box center [225, 181] width 258 height 34
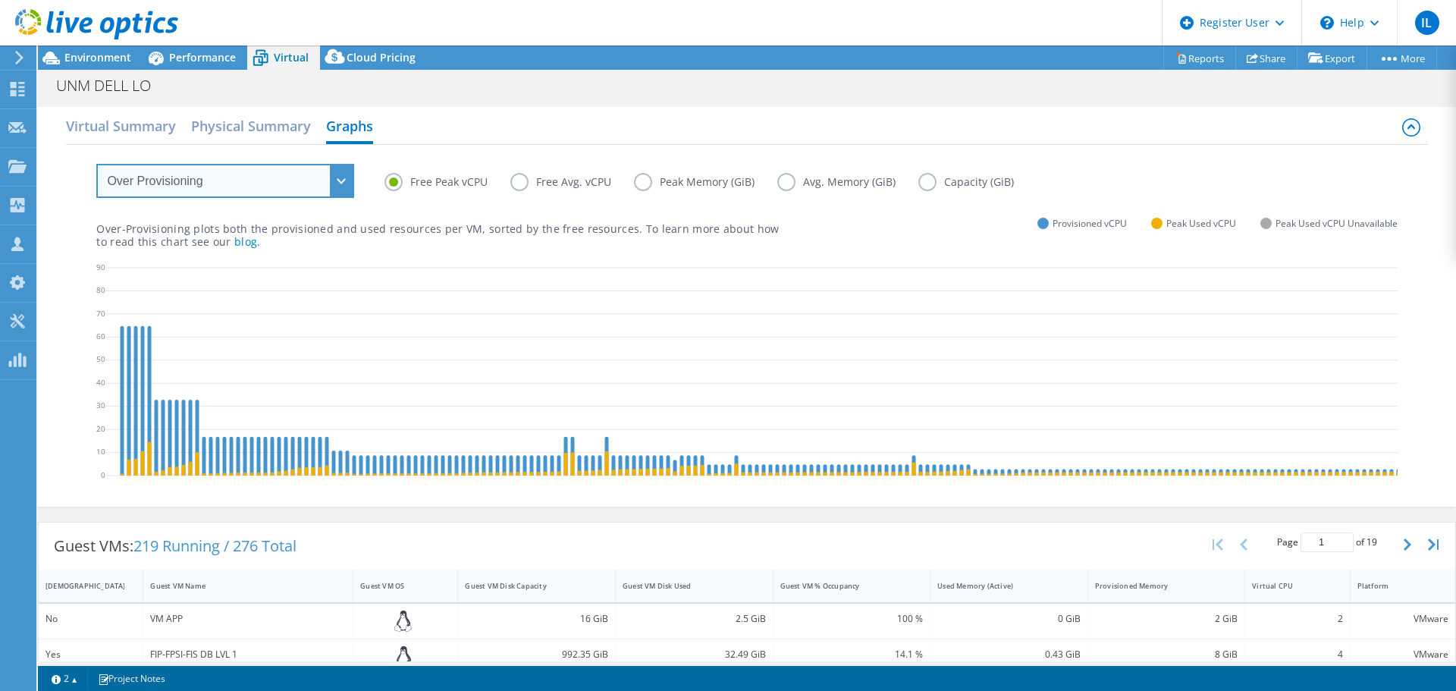
click at [346, 180] on select "VM Resource Distribution Provisioning Contrast Over Provisioning" at bounding box center [225, 181] width 258 height 34
select select "VM Resource Distribution"
click at [96, 164] on select "VM Resource Distribution Provisioning Contrast Over Provisioning" at bounding box center [225, 181] width 258 height 34
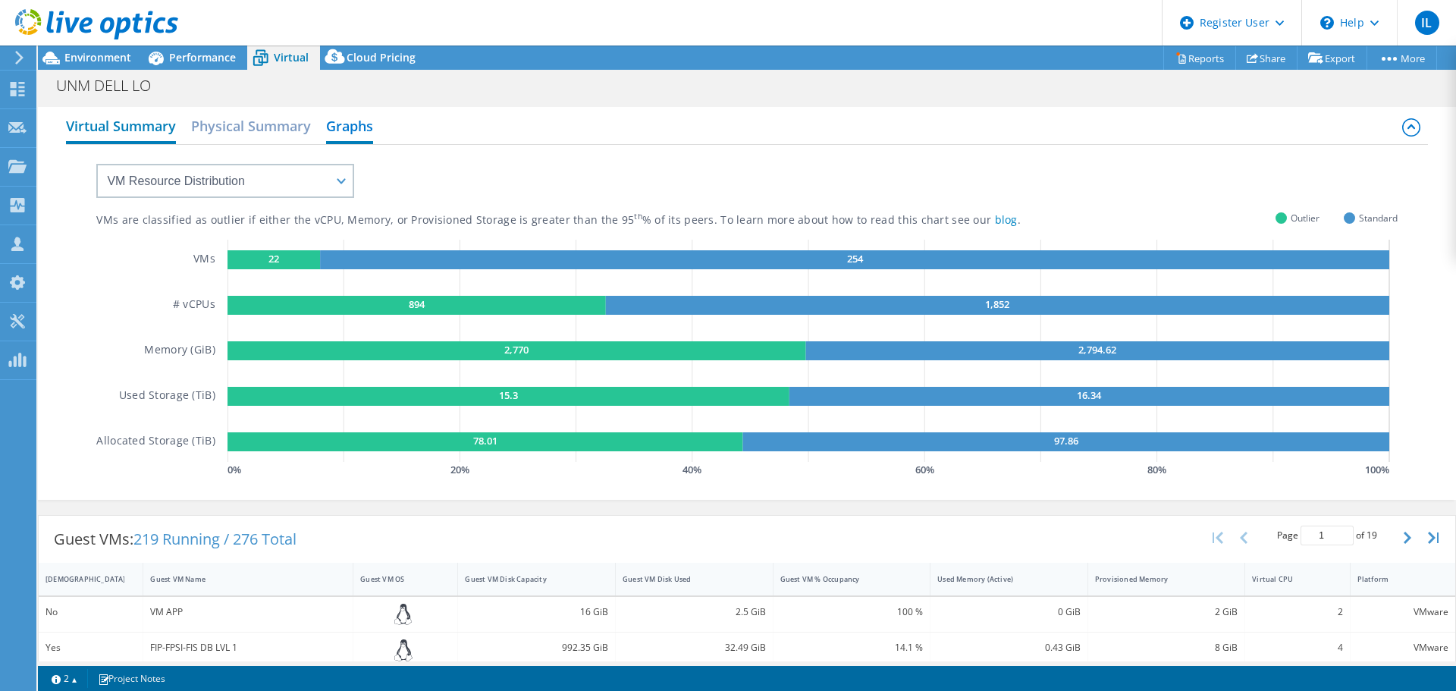
click at [114, 123] on h2 "Virtual Summary" at bounding box center [121, 127] width 110 height 33
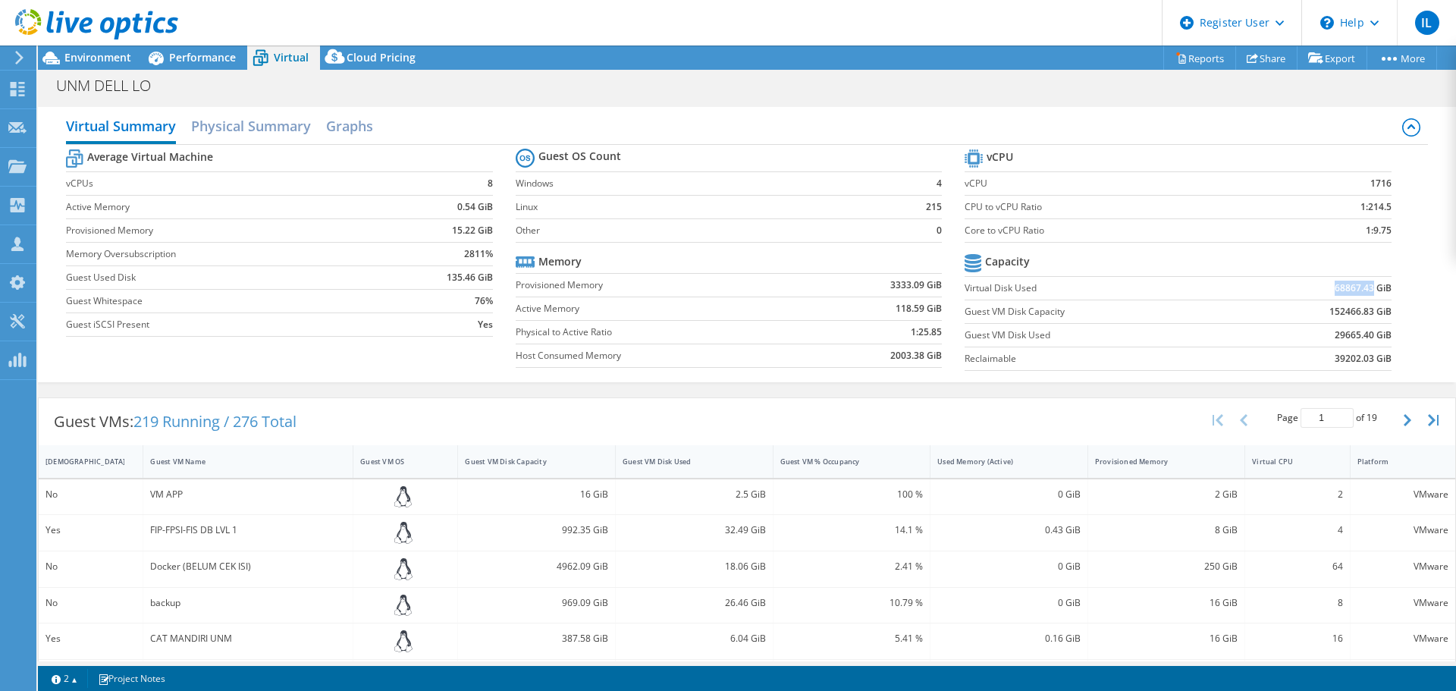
drag, startPoint x: 1361, startPoint y: 289, endPoint x: 1322, endPoint y: 289, distance: 38.7
click at [1322, 289] on td "68867.43 GiB" at bounding box center [1313, 288] width 156 height 24
copy b "68867.43"
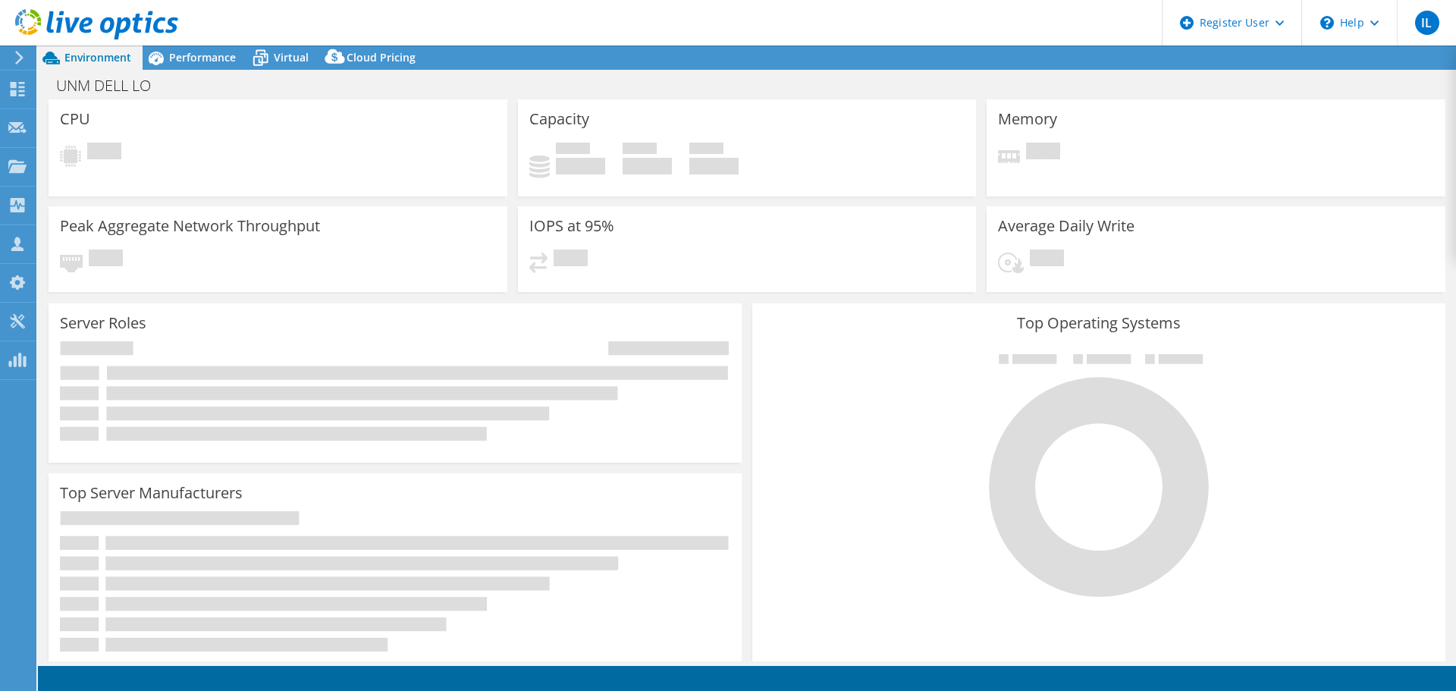
select select "USD"
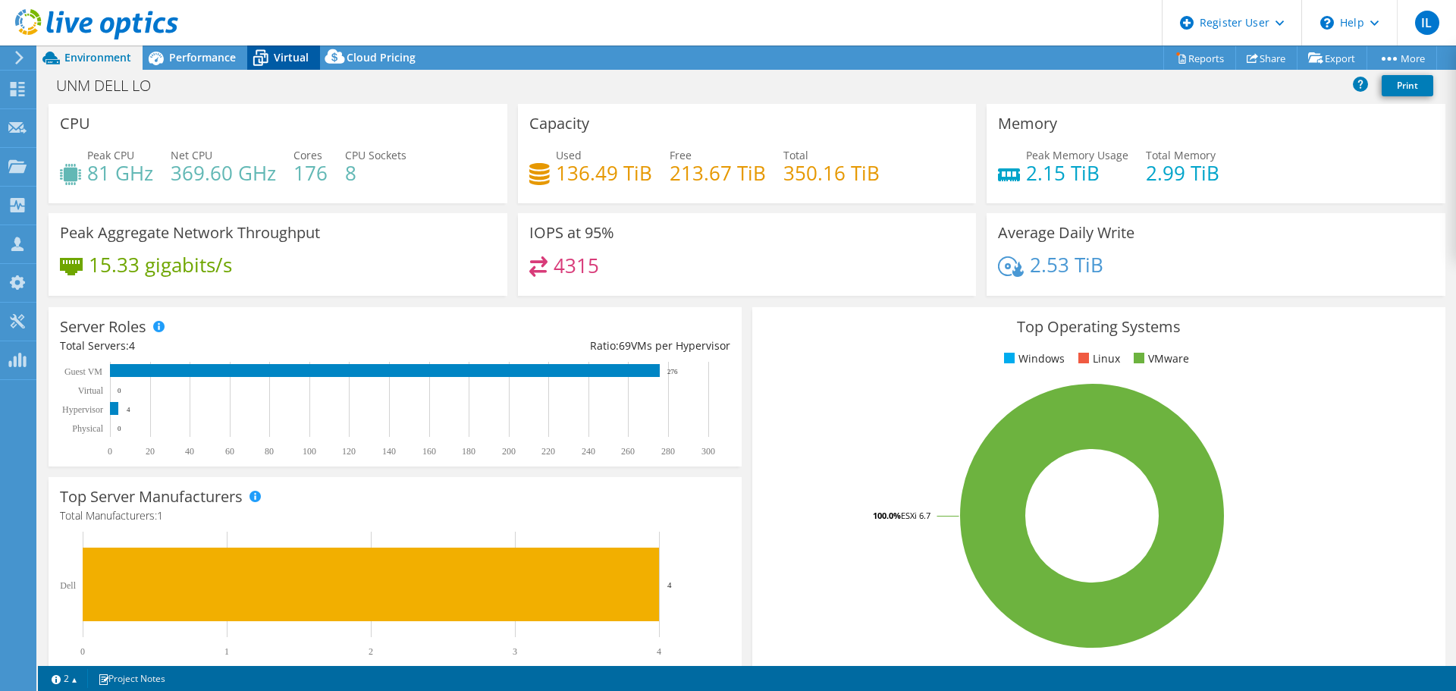
click at [294, 61] on span "Virtual" at bounding box center [291, 57] width 35 height 14
